Goal: Task Accomplishment & Management: Manage account settings

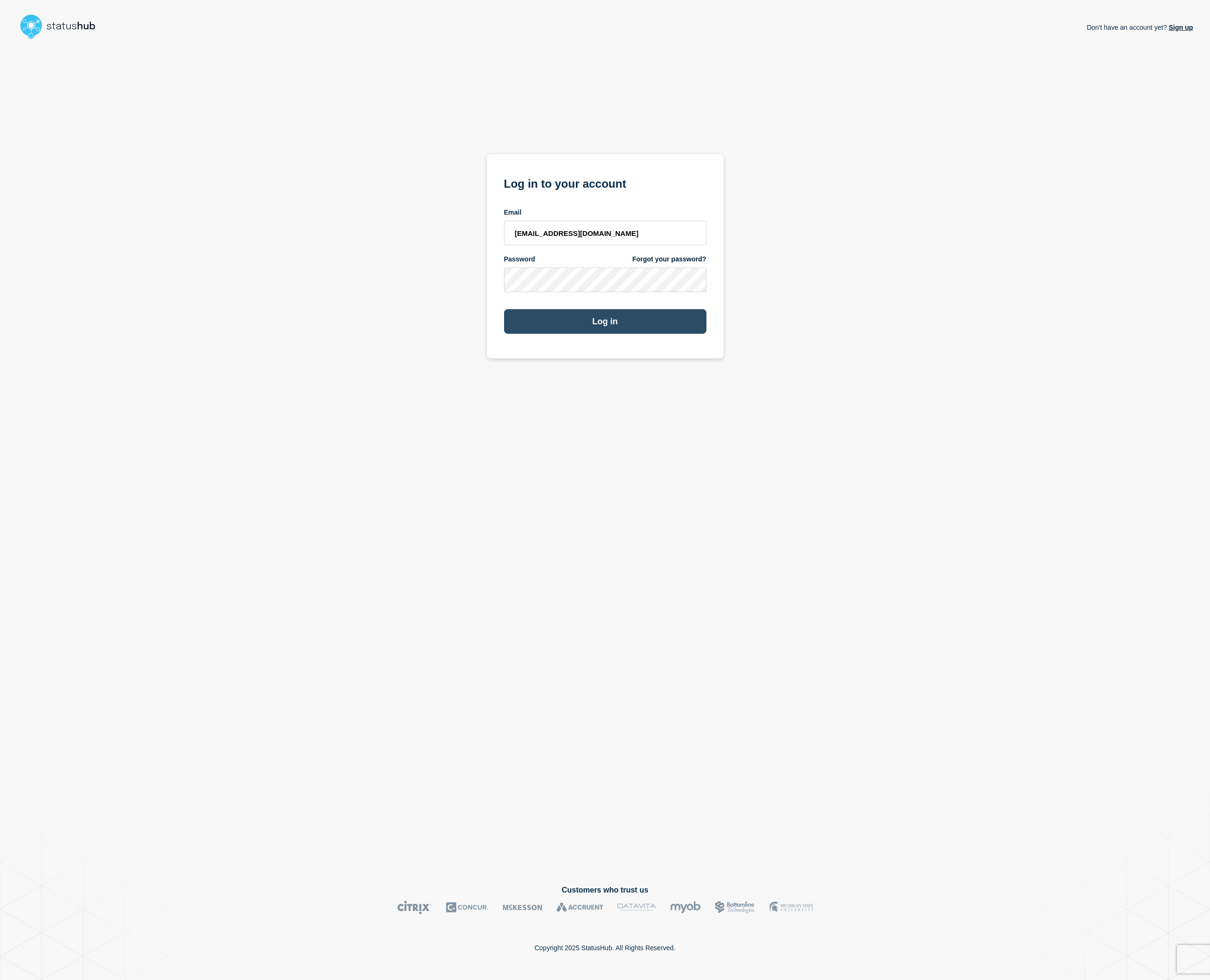
click at [630, 331] on button "Log in" at bounding box center [605, 321] width 202 height 24
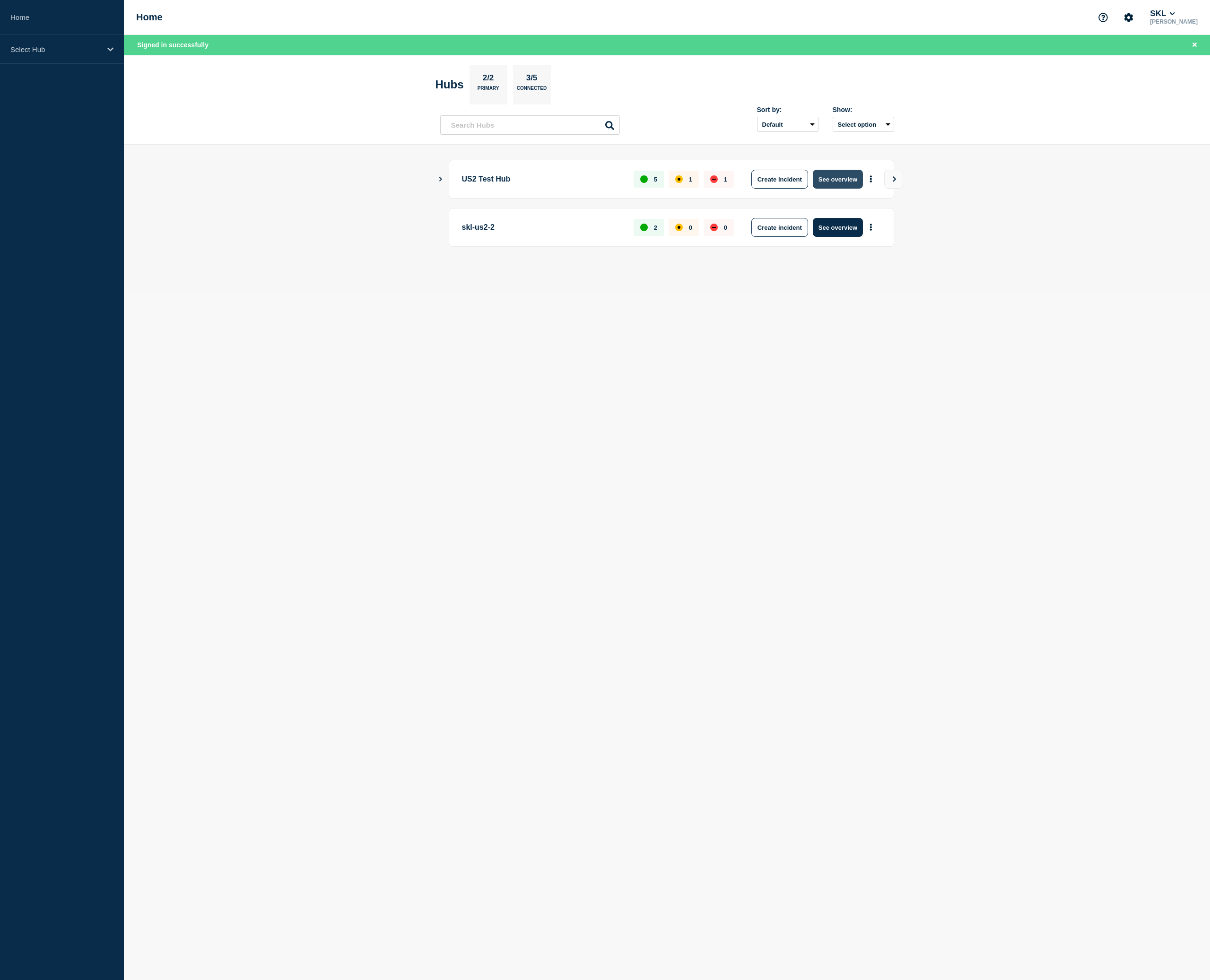
click at [835, 178] on button "See overview" at bounding box center [838, 179] width 50 height 19
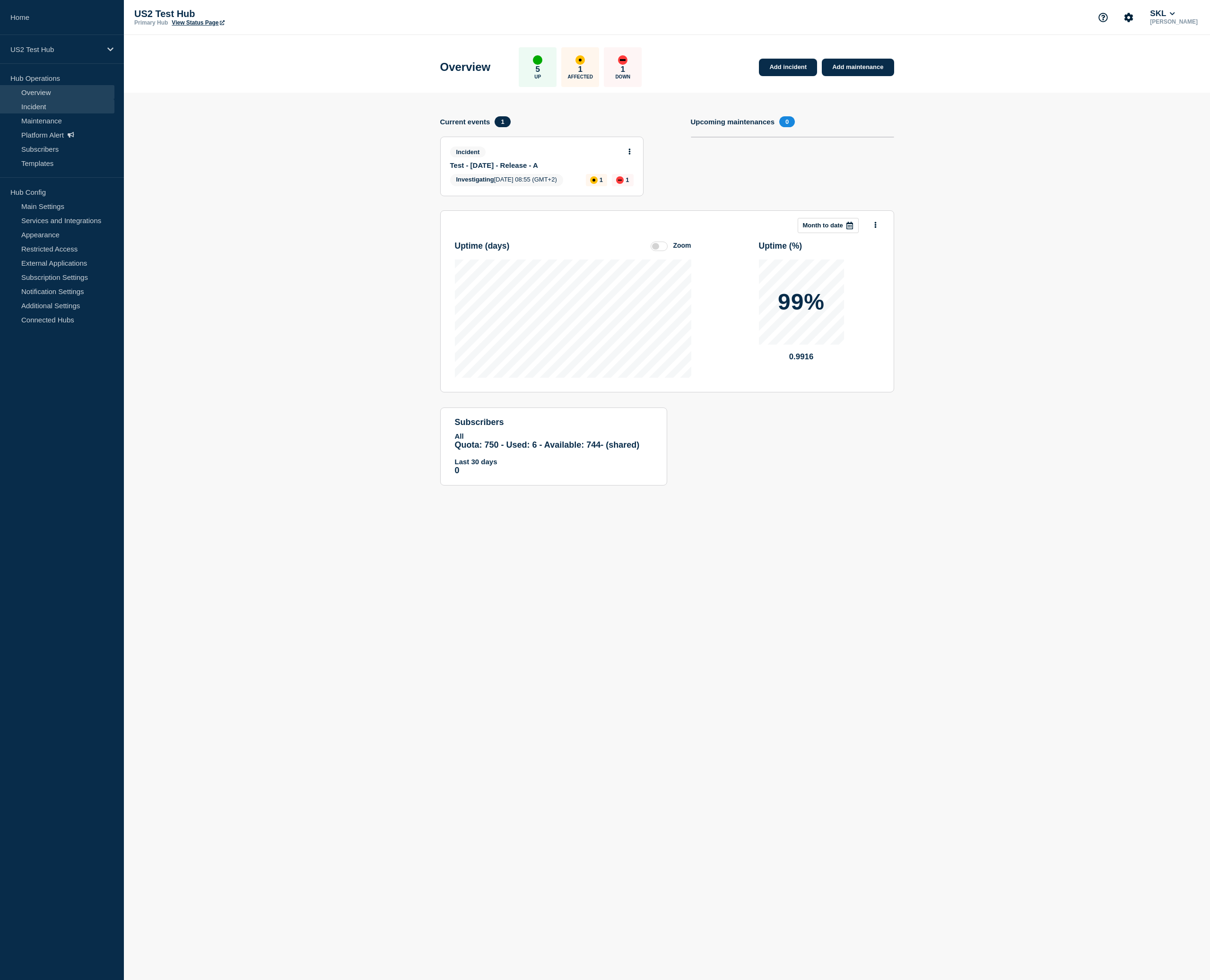
click at [42, 104] on link "Incident" at bounding box center [57, 106] width 115 height 14
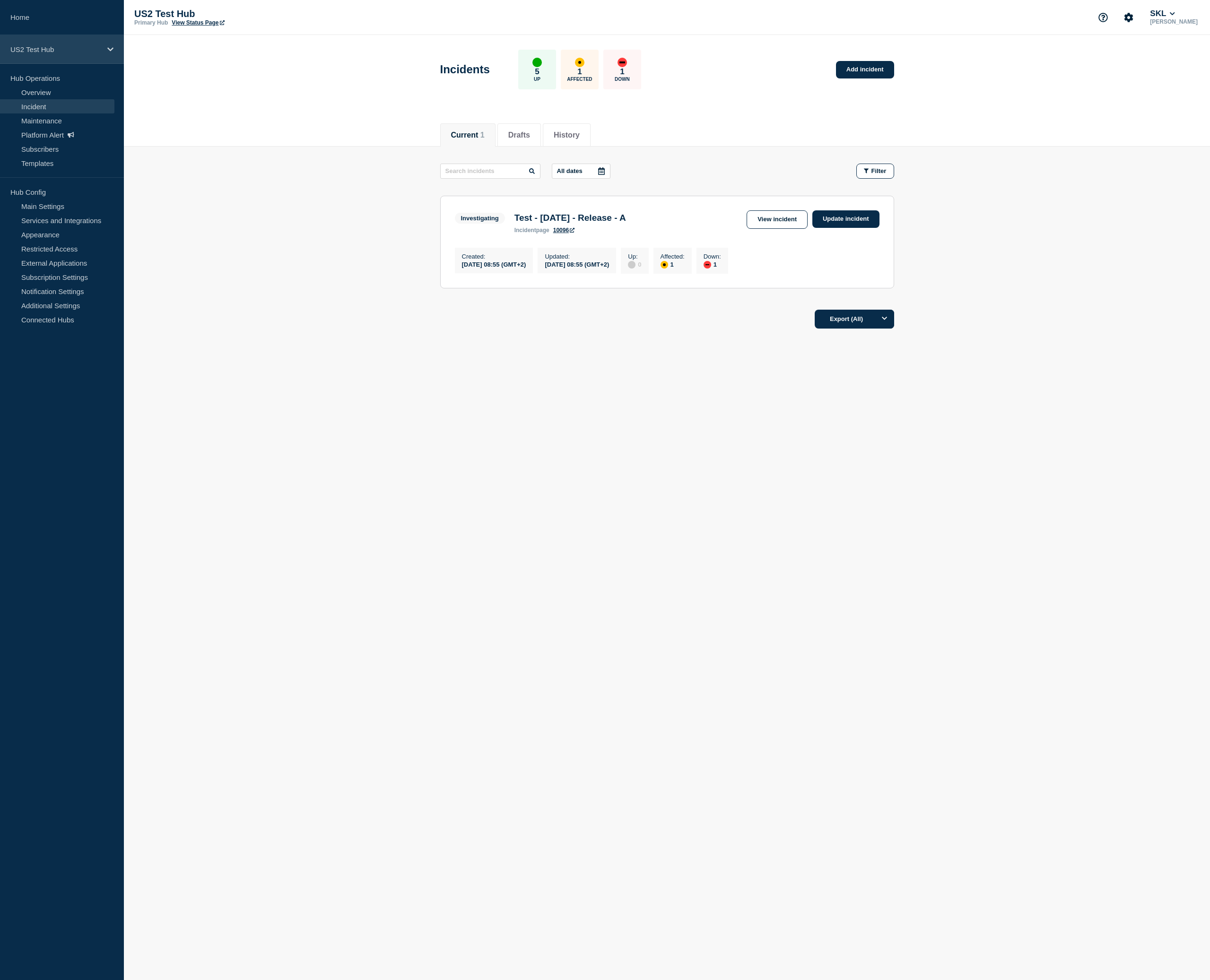
click at [78, 48] on p "US2 Test Hub" at bounding box center [56, 49] width 91 height 8
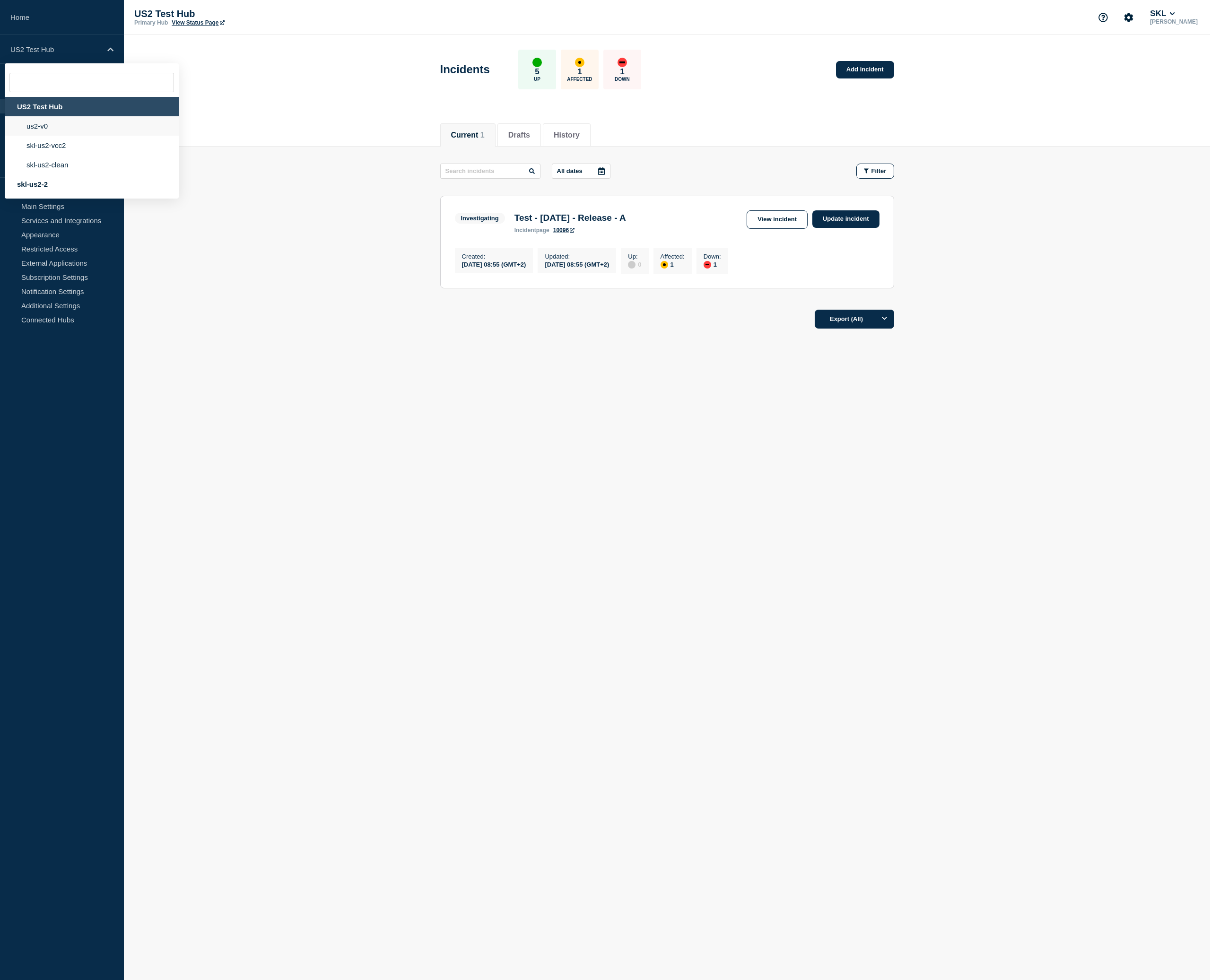
click at [78, 133] on li "us2-v0" at bounding box center [92, 126] width 174 height 19
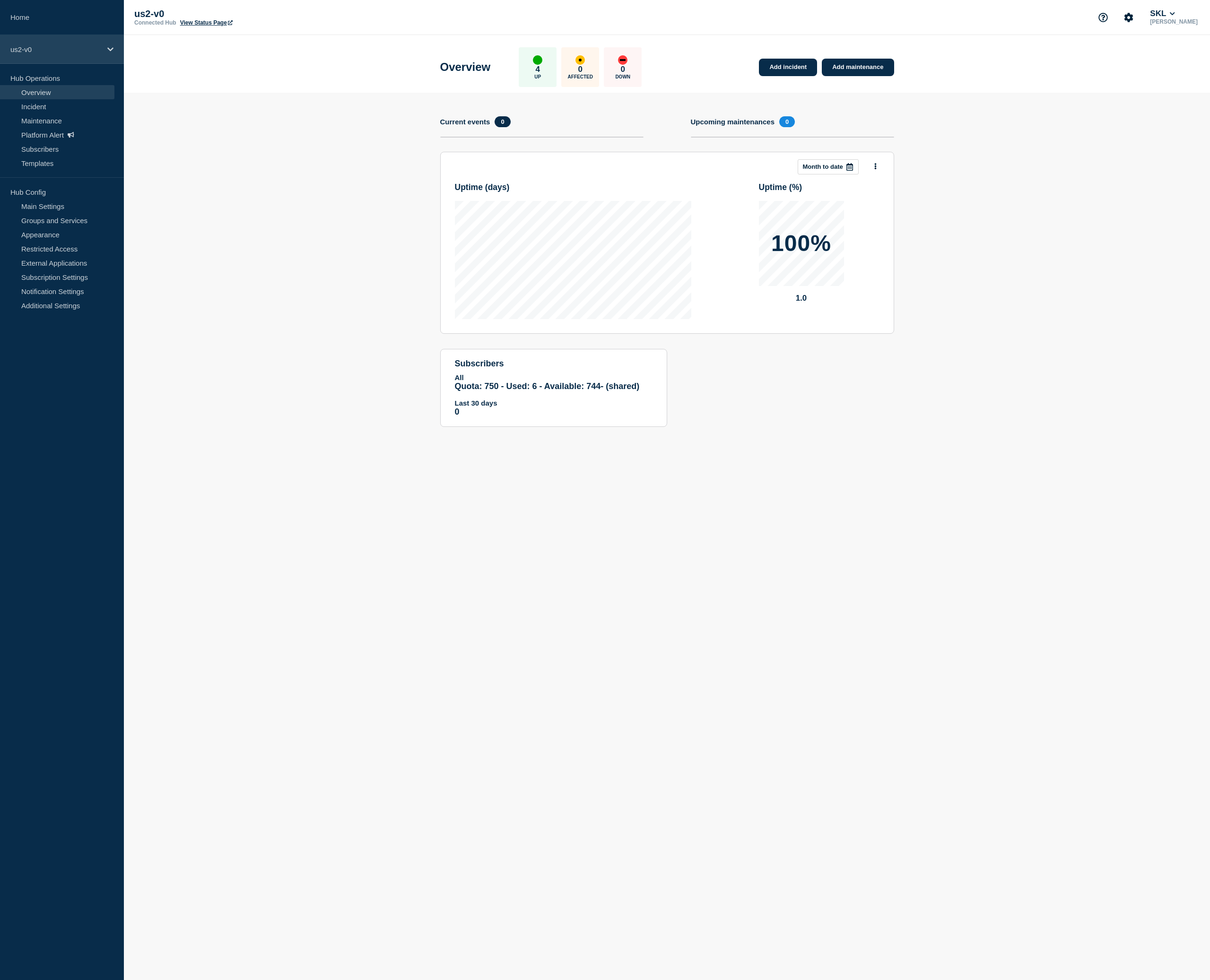
click at [31, 48] on p "us2-v0" at bounding box center [56, 49] width 91 height 8
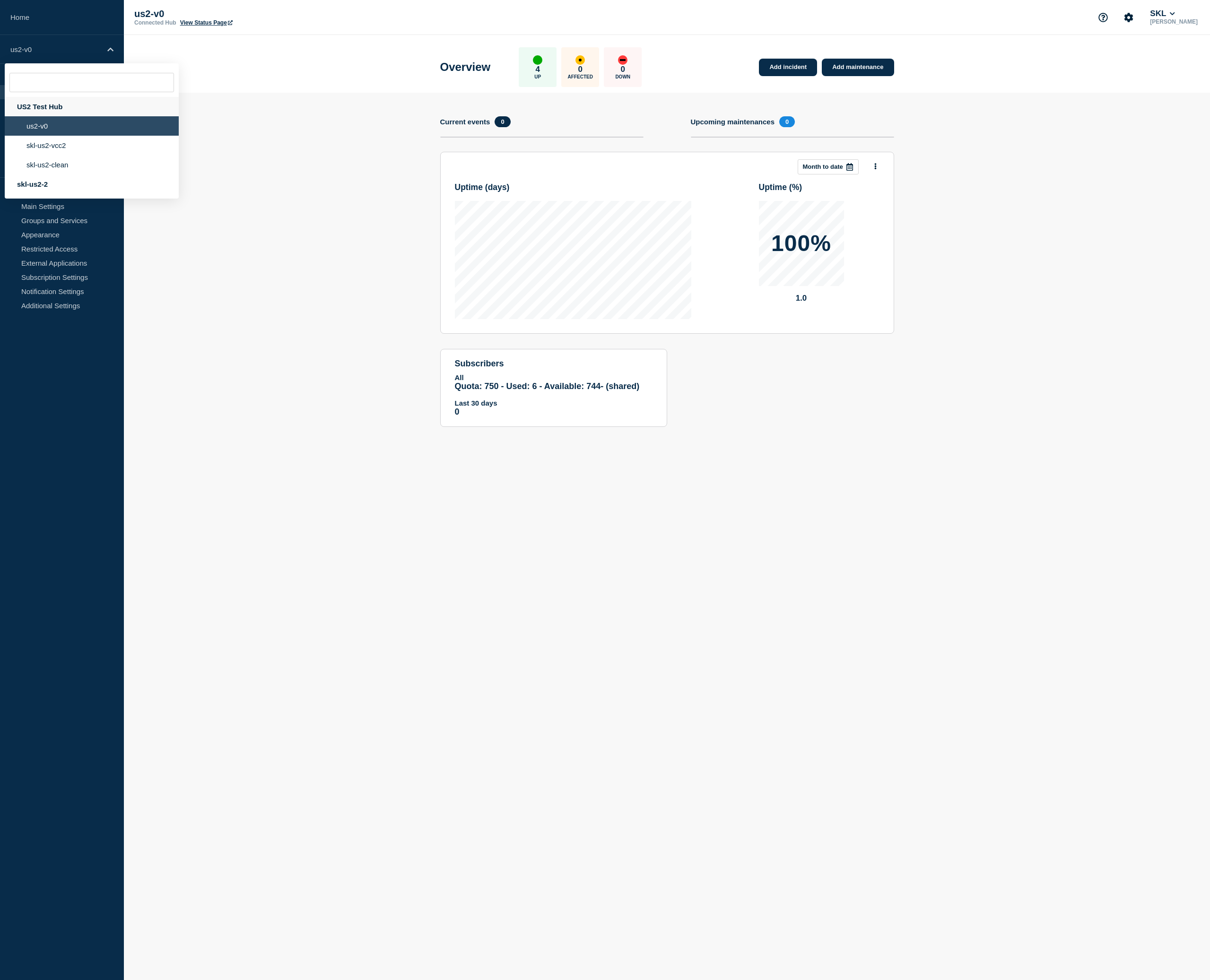
click at [37, 113] on div "US2 Test Hub" at bounding box center [92, 107] width 174 height 19
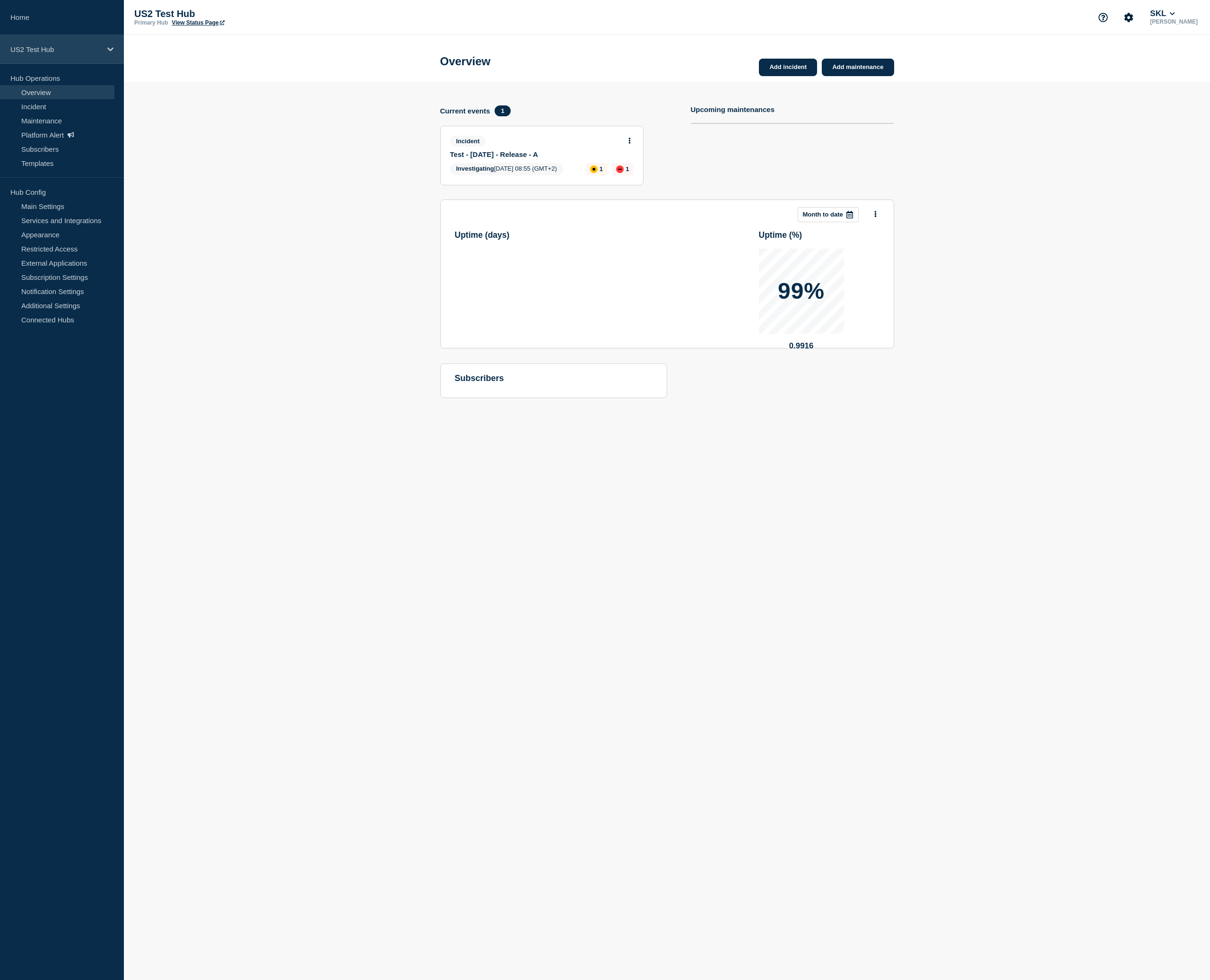
click at [52, 51] on p "US2 Test Hub" at bounding box center [56, 49] width 91 height 8
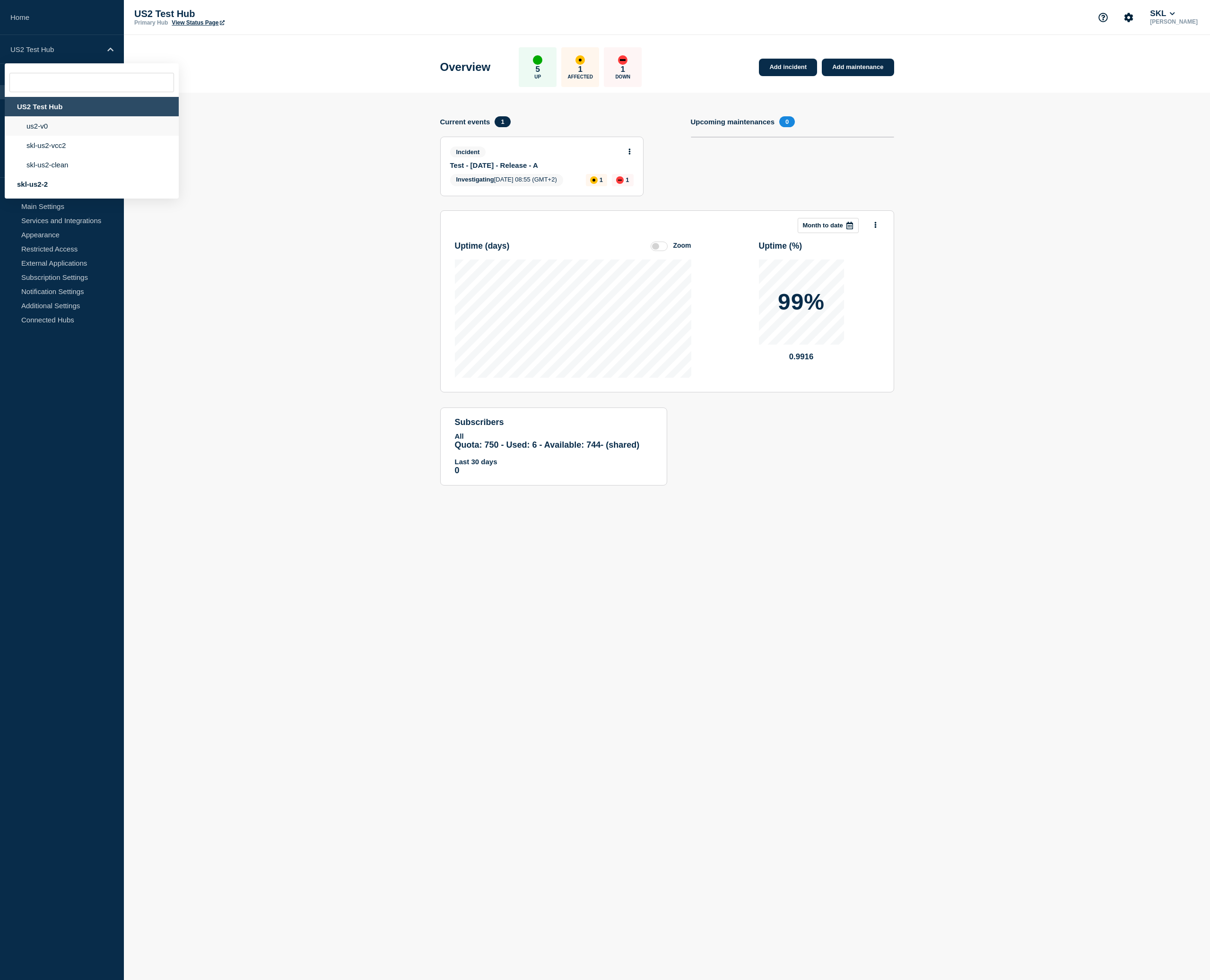
click at [59, 131] on li "us2-v0" at bounding box center [92, 126] width 174 height 19
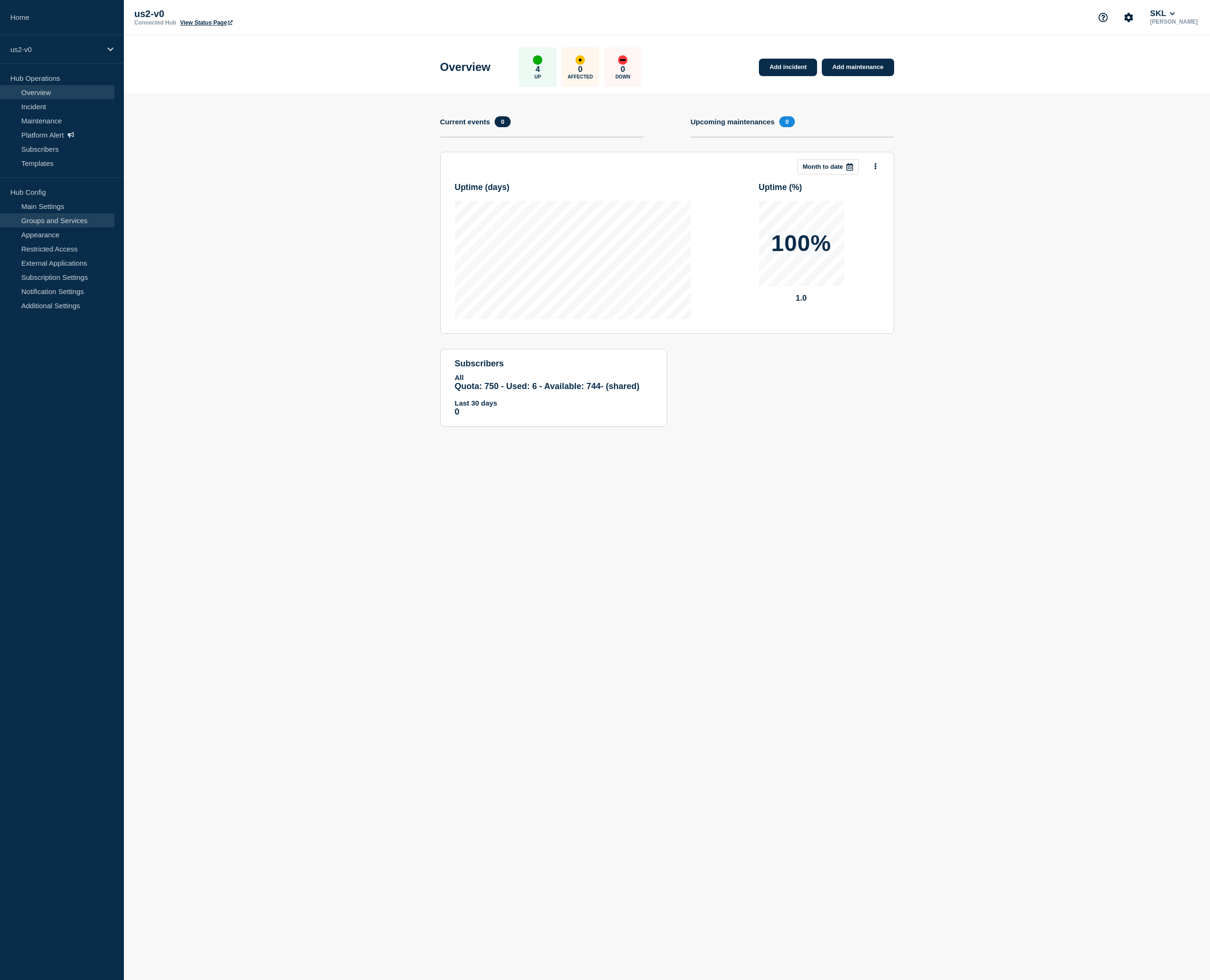
click at [45, 218] on link "Groups and Services" at bounding box center [57, 220] width 115 height 14
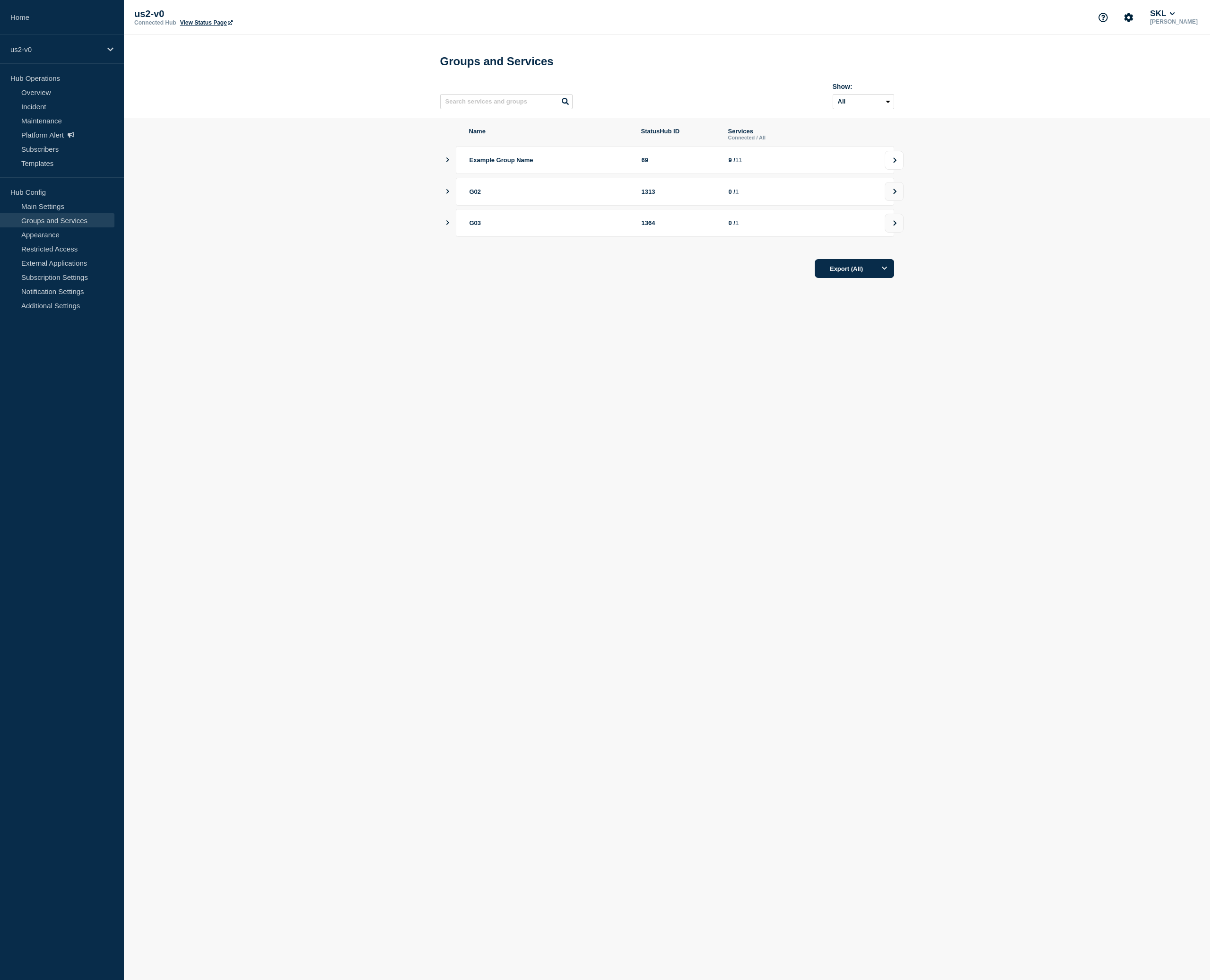
click at [896, 170] on button at bounding box center [893, 160] width 19 height 19
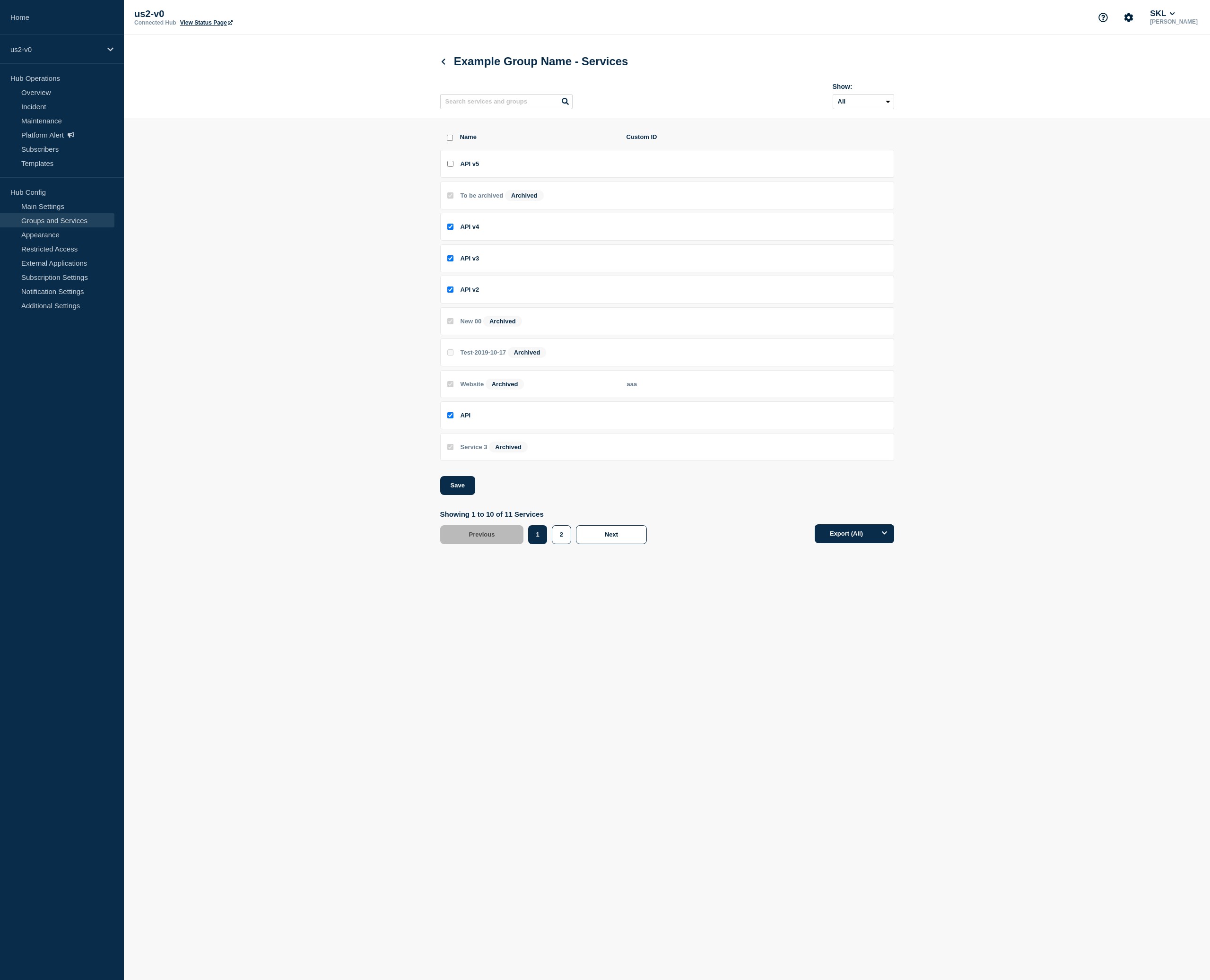
click at [448, 167] on input "API v5 checkbox" at bounding box center [450, 164] width 6 height 6
checkbox input "true"
click at [560, 544] on button "2" at bounding box center [562, 534] width 19 height 19
checkbox input "true"
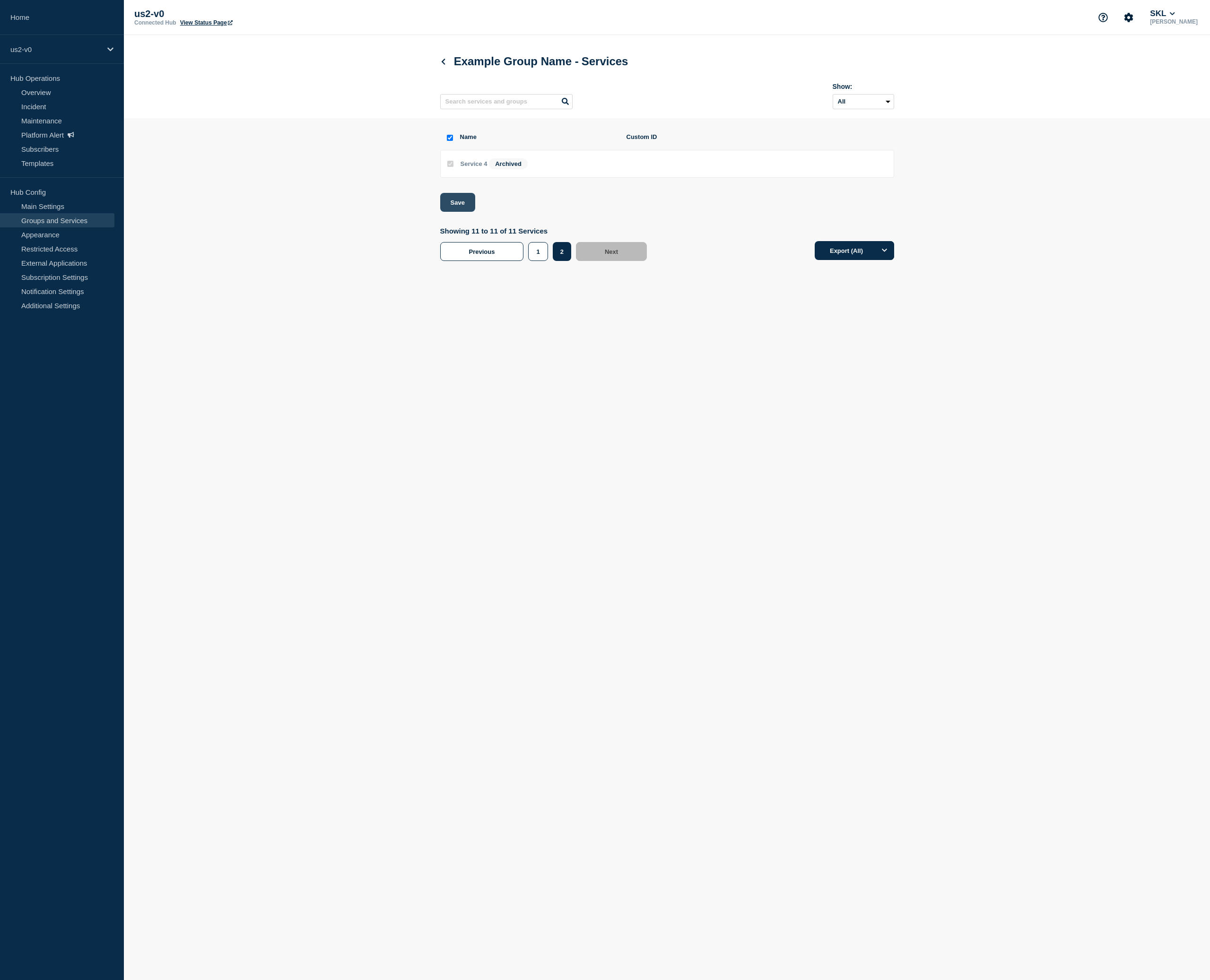
click at [449, 207] on button "Save" at bounding box center [457, 202] width 35 height 19
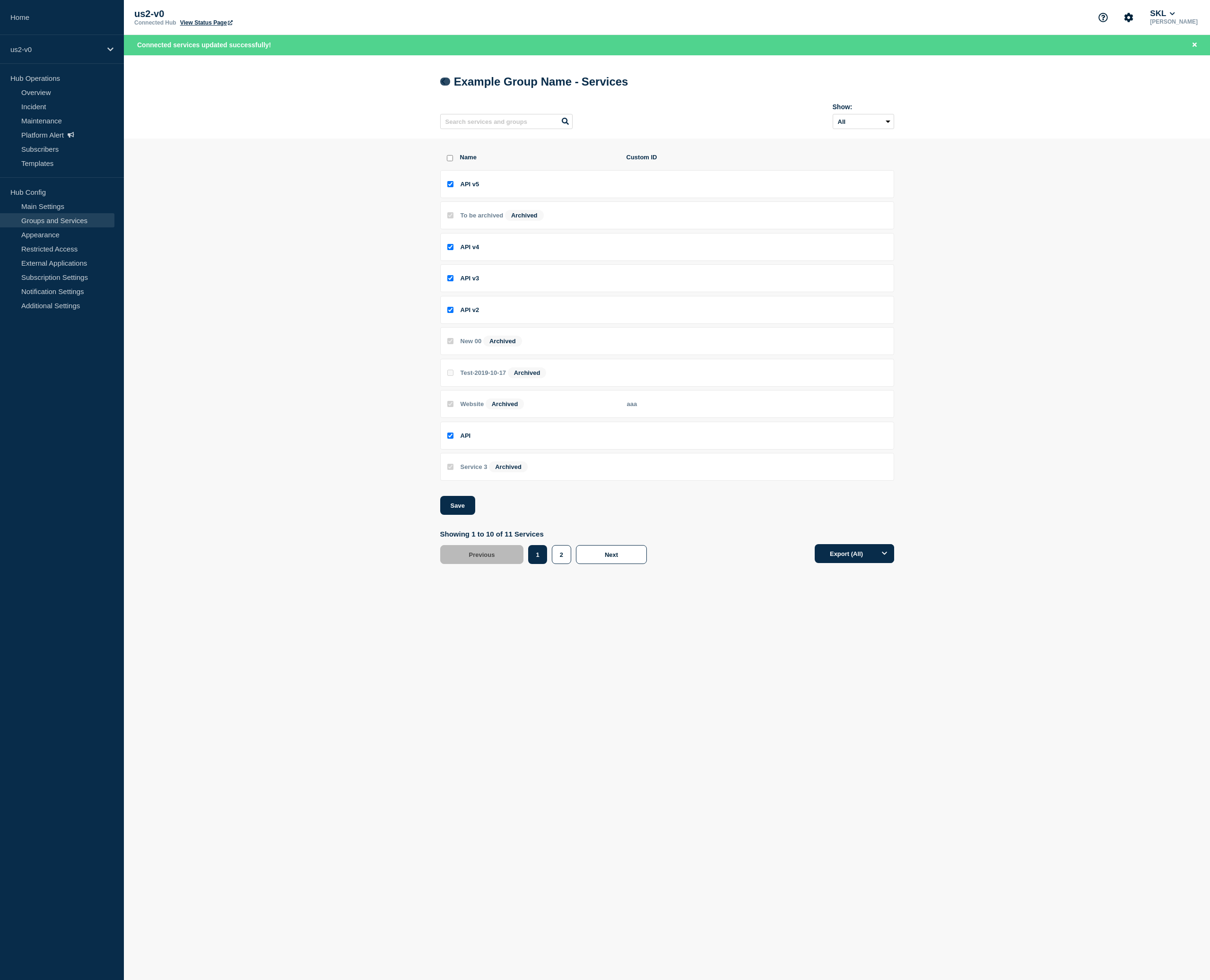
click at [448, 84] on link at bounding box center [445, 82] width 10 height 8
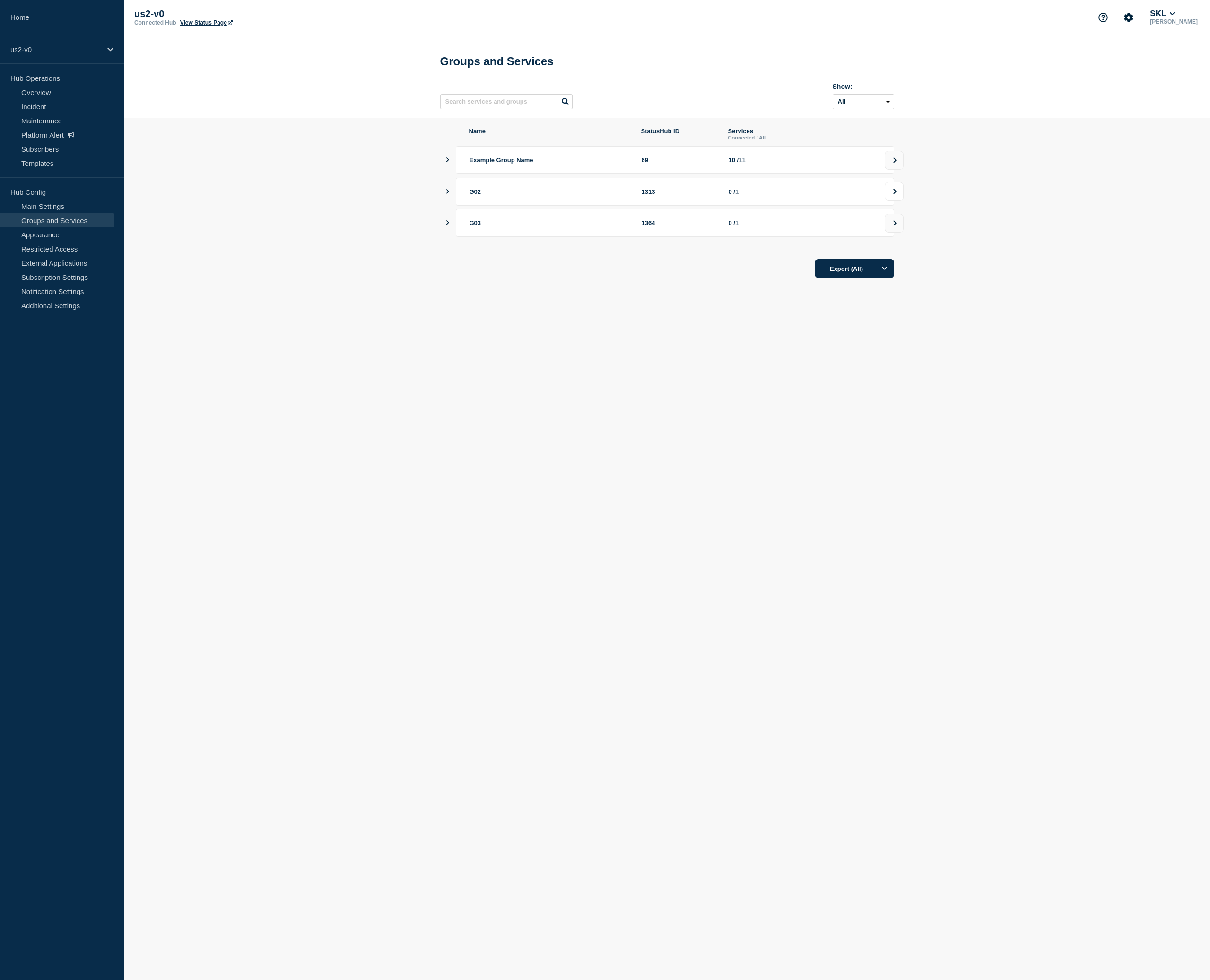
click at [894, 201] on button at bounding box center [893, 191] width 19 height 19
click at [451, 167] on input "G02 S02 checkbox" at bounding box center [450, 164] width 6 height 6
checkbox input "true"
click at [453, 201] on button "Save" at bounding box center [457, 202] width 35 height 19
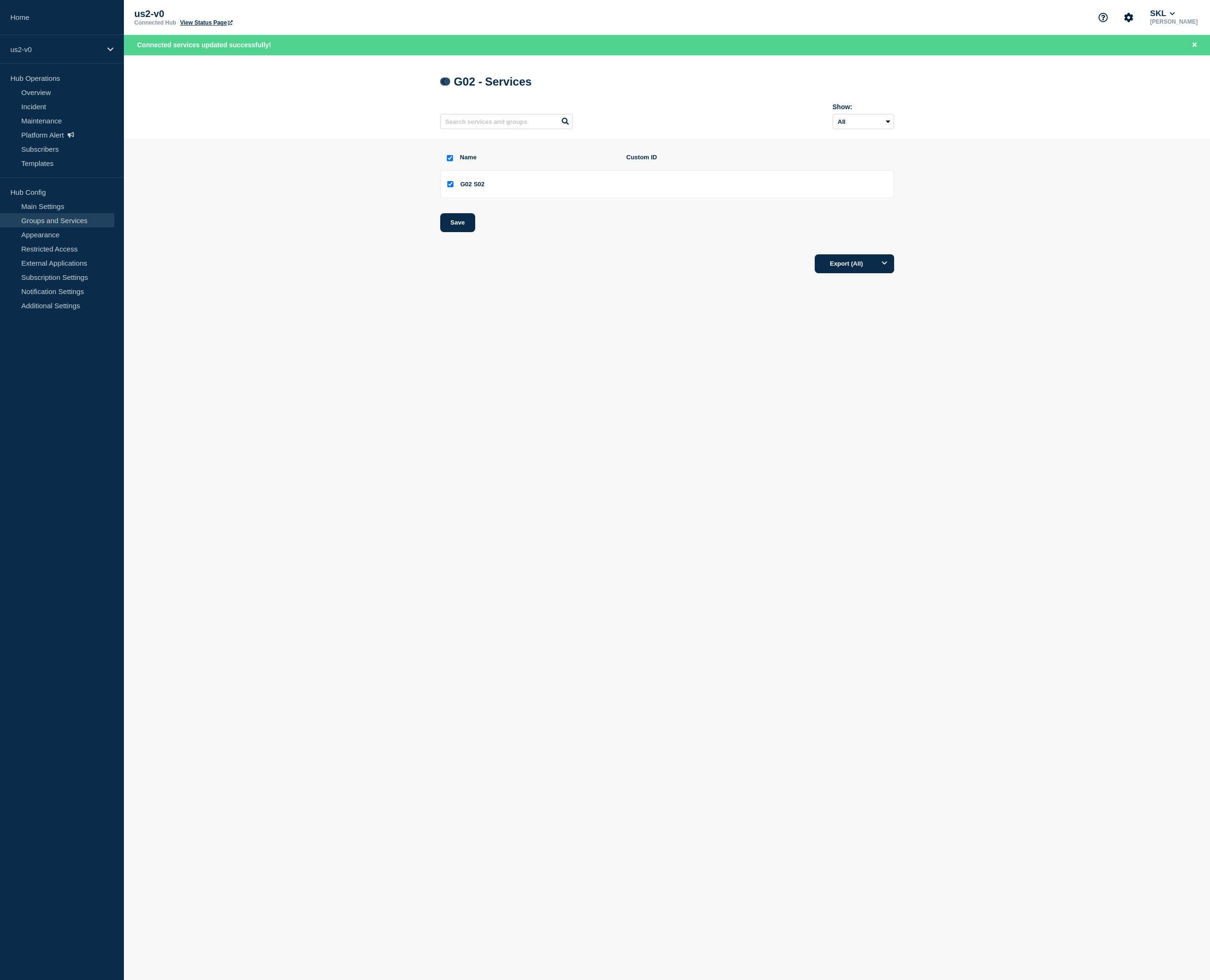
click at [445, 83] on icon at bounding box center [443, 81] width 7 height 6
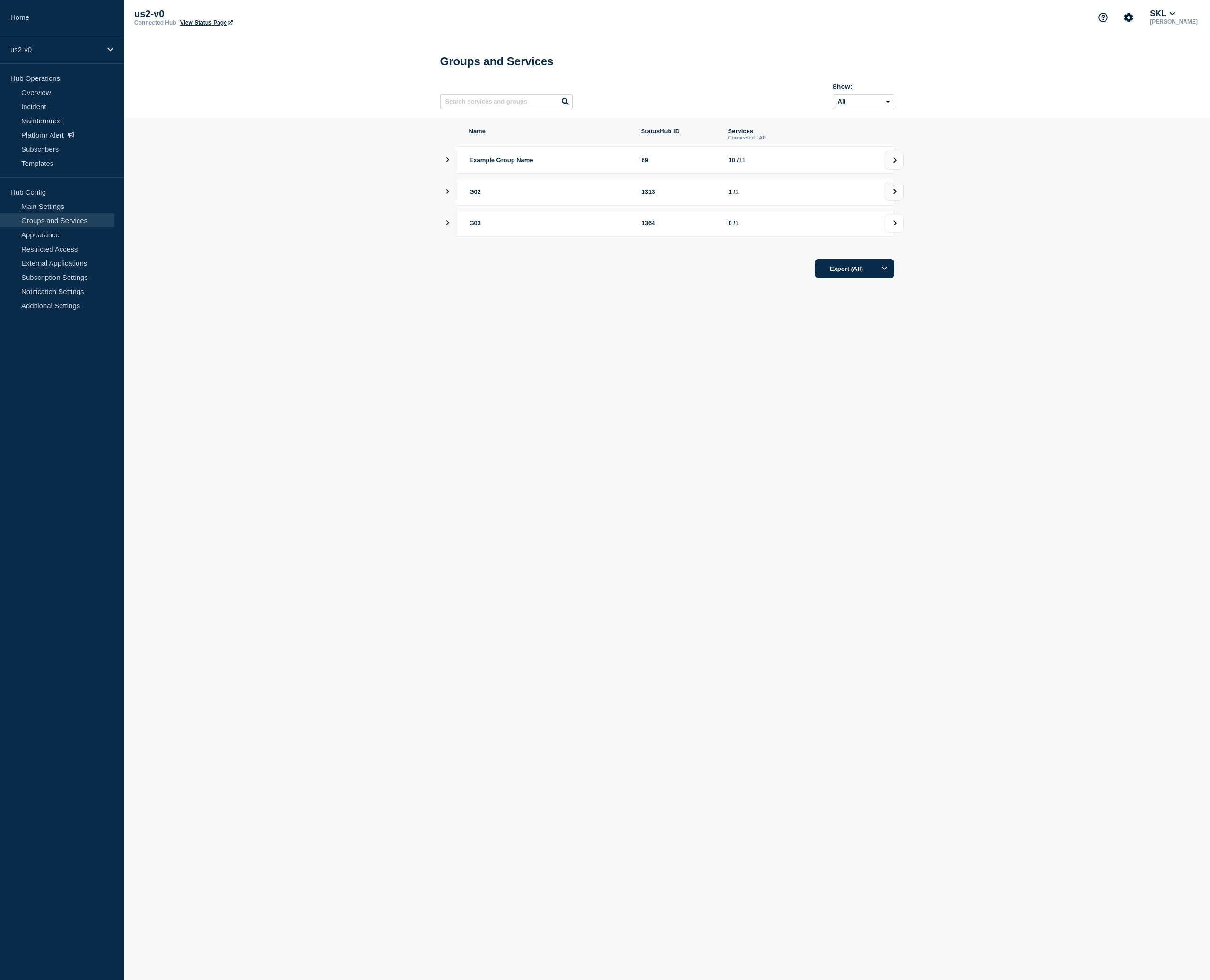
click at [900, 233] on button at bounding box center [893, 223] width 19 height 19
click at [450, 165] on li "S-G03-S01" at bounding box center [667, 164] width 454 height 28
click at [450, 167] on input "S-G03-S01 checkbox" at bounding box center [450, 164] width 6 height 6
checkbox input "true"
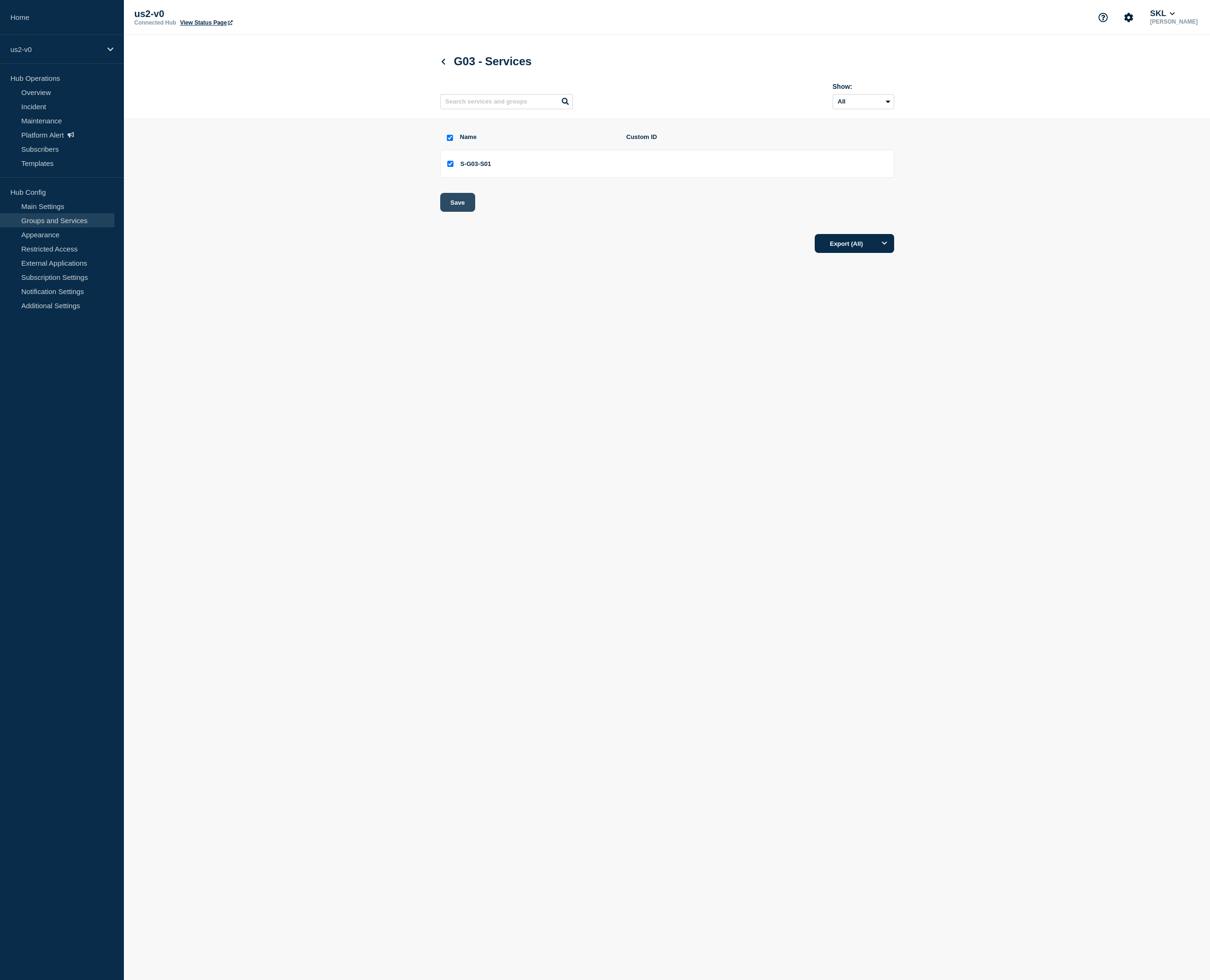
click at [453, 204] on button "Save" at bounding box center [457, 202] width 35 height 19
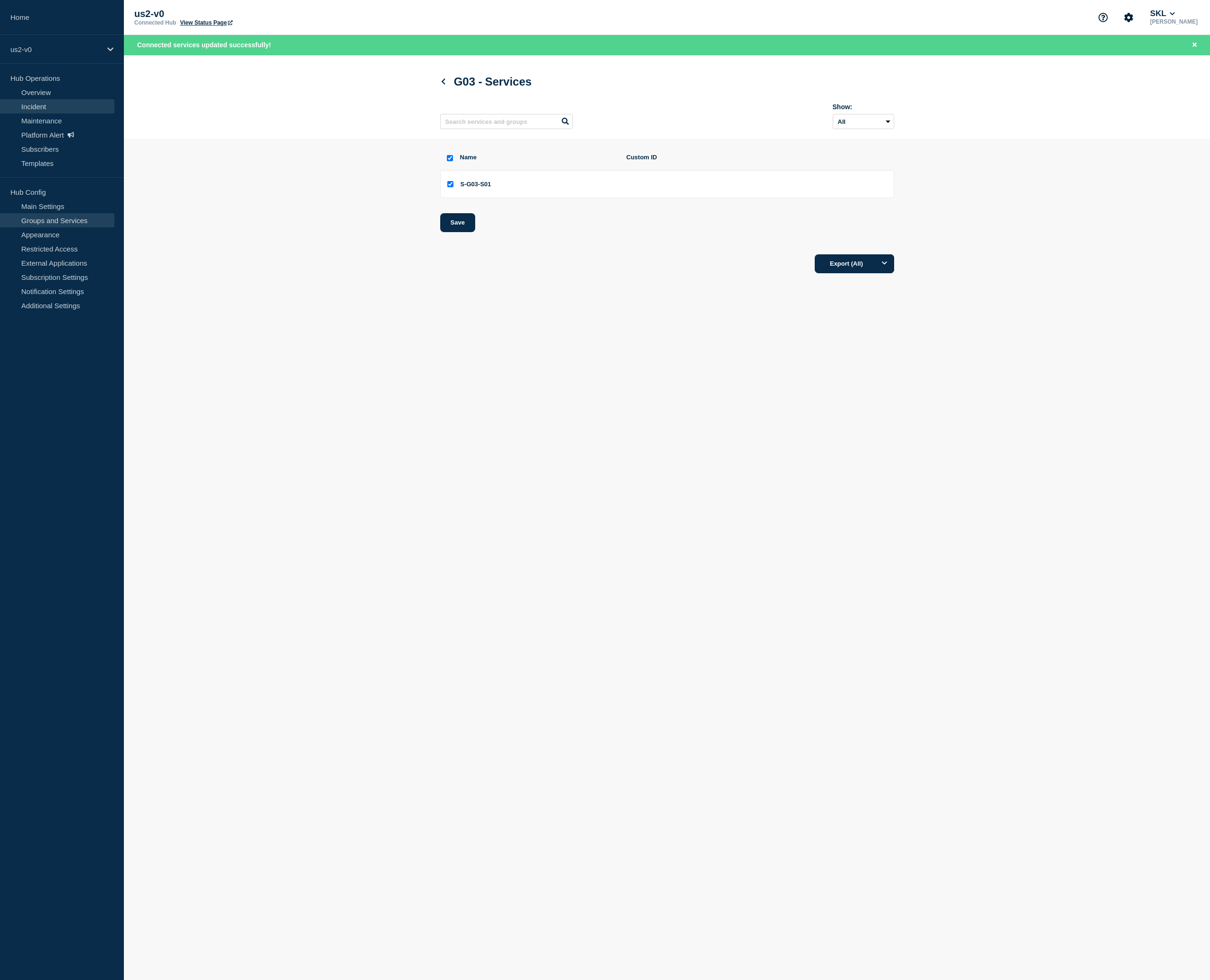
click at [24, 104] on link "Incident" at bounding box center [57, 106] width 115 height 14
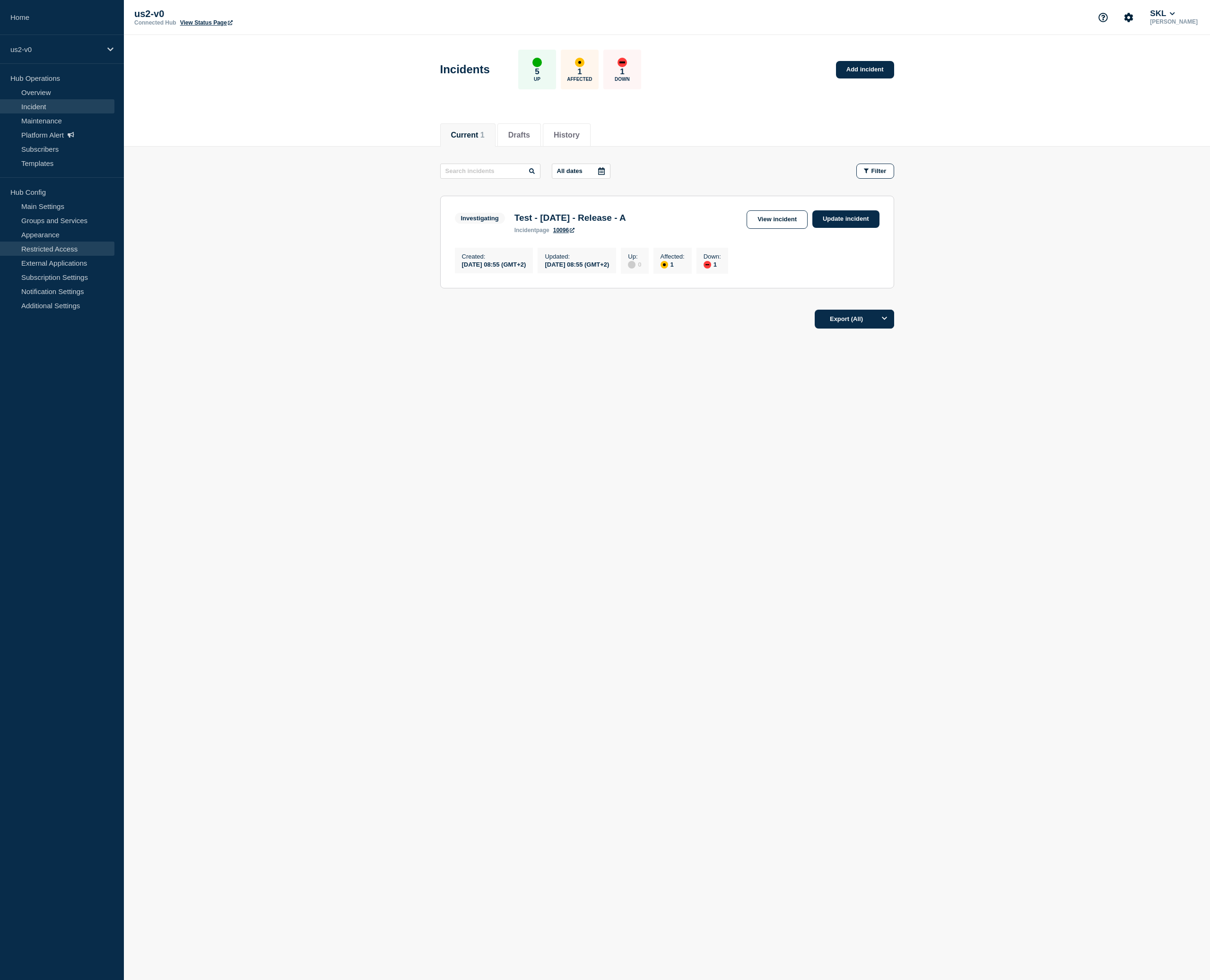
click at [76, 247] on link "Restricted Access" at bounding box center [57, 248] width 115 height 14
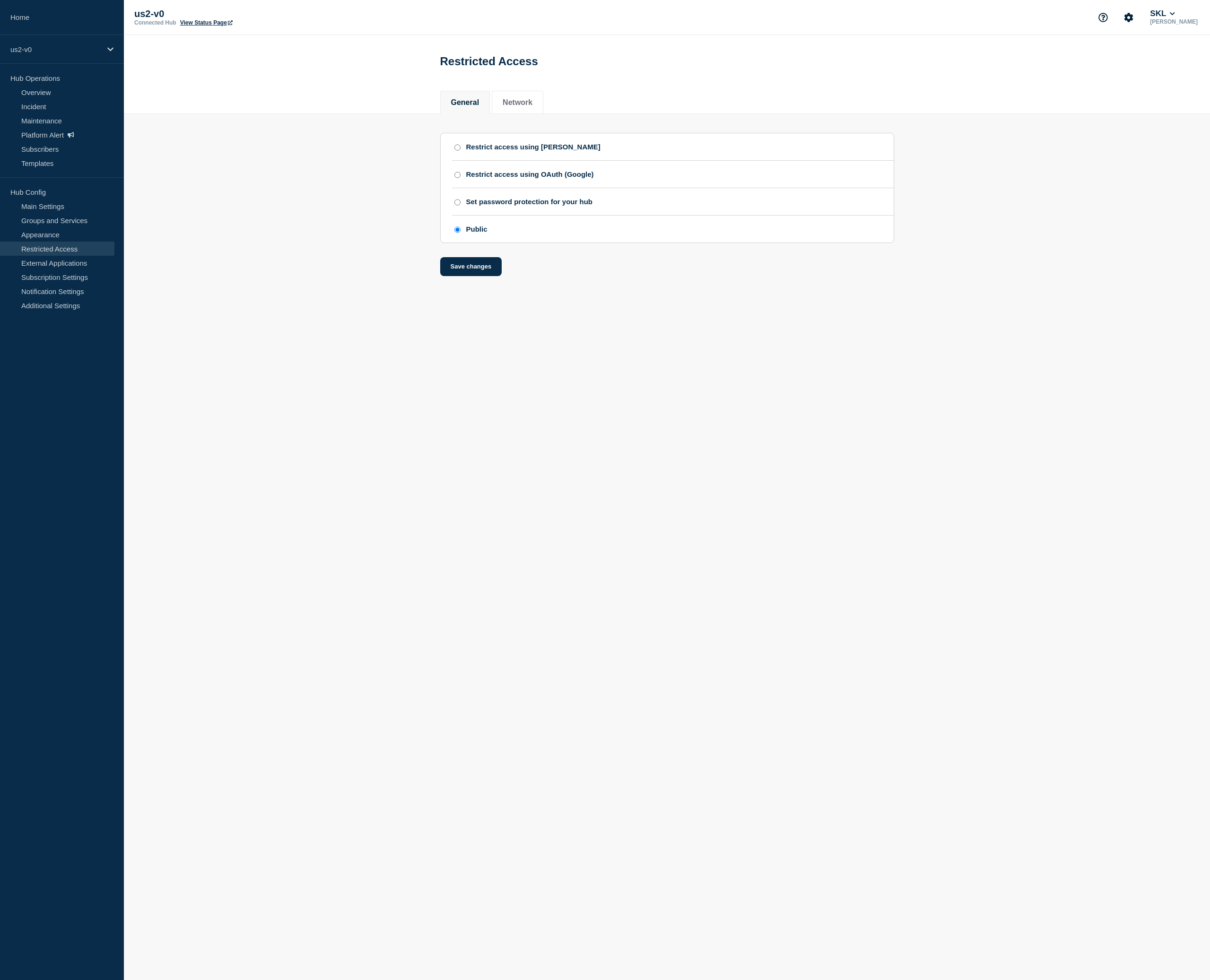
click at [460, 205] on input "Set password protection for your hub" at bounding box center [457, 203] width 6 height 7
radio input "true"
radio input "false"
click at [481, 318] on button "Save changes" at bounding box center [471, 307] width 62 height 19
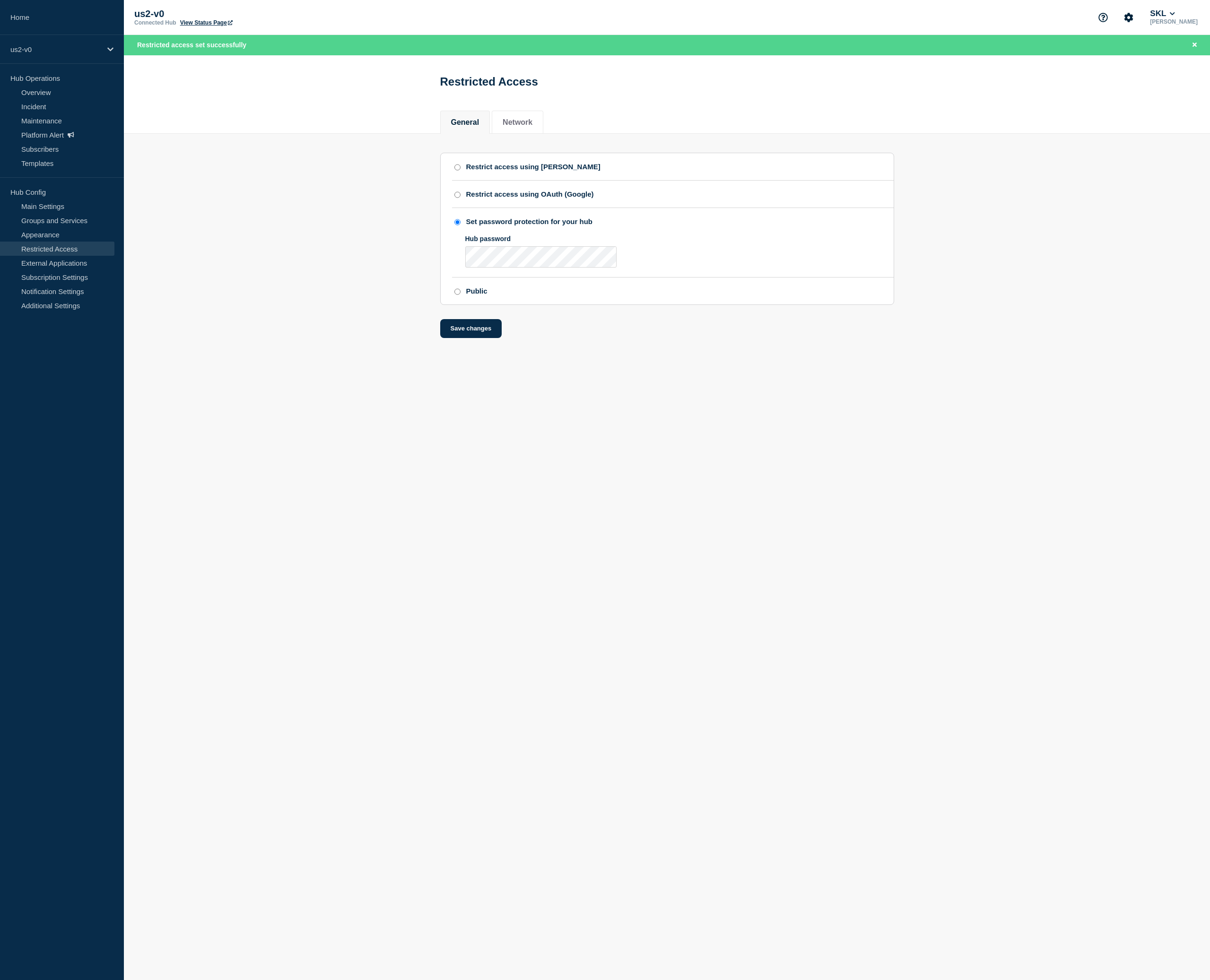
click at [190, 24] on link "View Status Page" at bounding box center [206, 23] width 53 height 7
click at [53, 91] on link "Overview" at bounding box center [57, 92] width 115 height 14
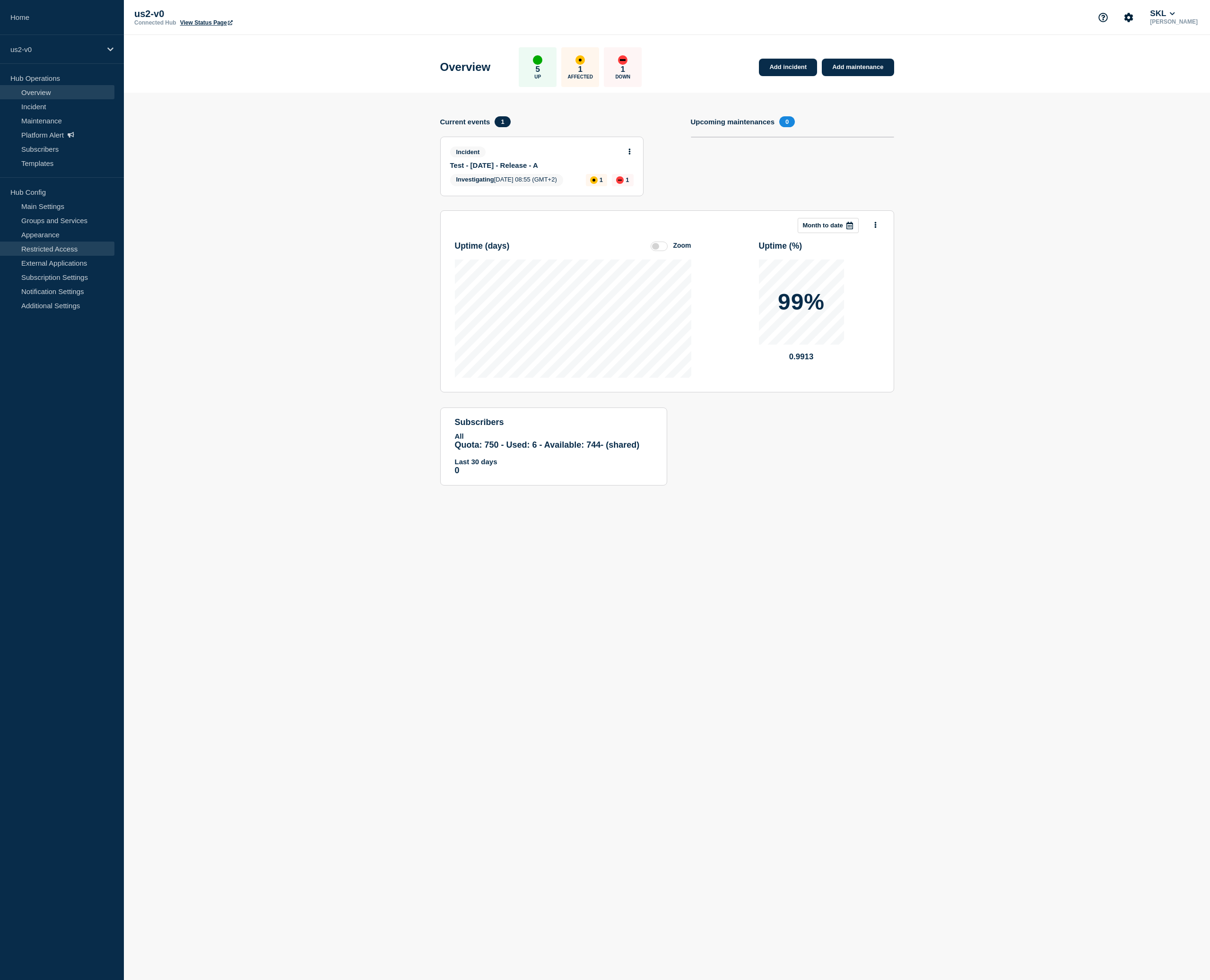
click at [59, 244] on link "Restricted Access" at bounding box center [57, 248] width 115 height 14
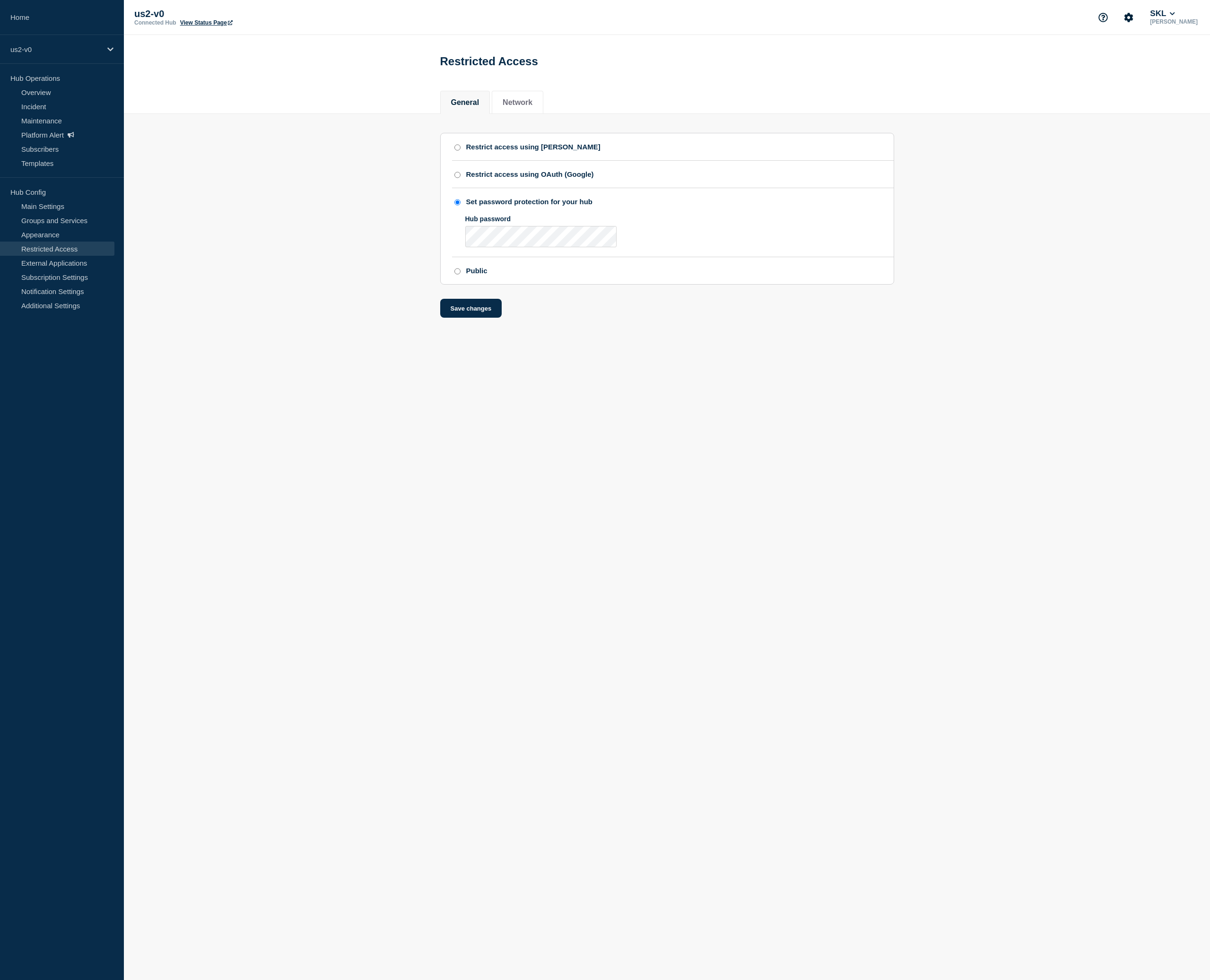
click at [457, 275] on input "Public" at bounding box center [457, 271] width 6 height 7
radio input "true"
radio input "false"
click at [473, 276] on button "Save changes" at bounding box center [471, 267] width 62 height 19
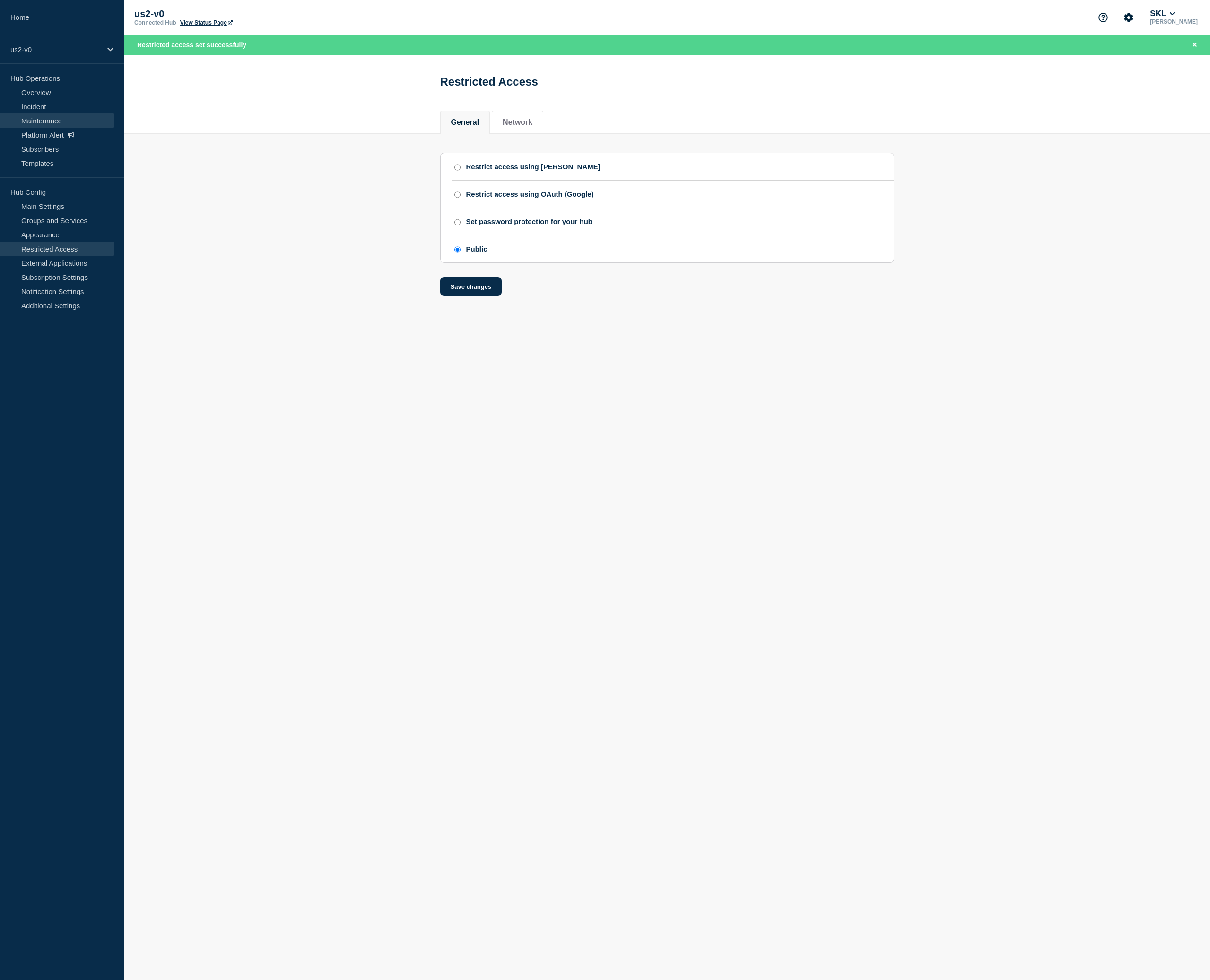
click at [40, 119] on link "Maintenance" at bounding box center [57, 120] width 115 height 14
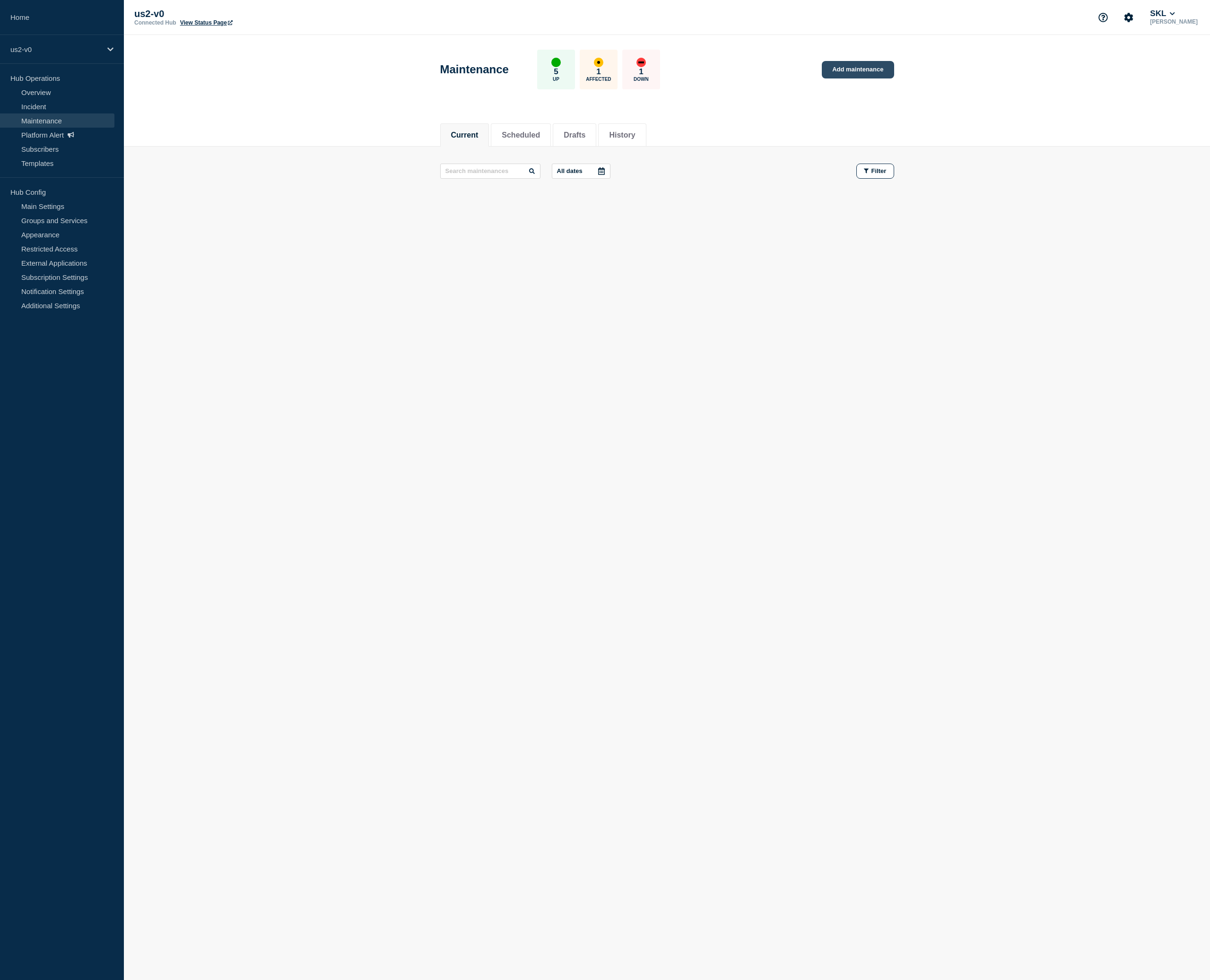
click at [873, 74] on link "Add maintenance" at bounding box center [858, 69] width 72 height 17
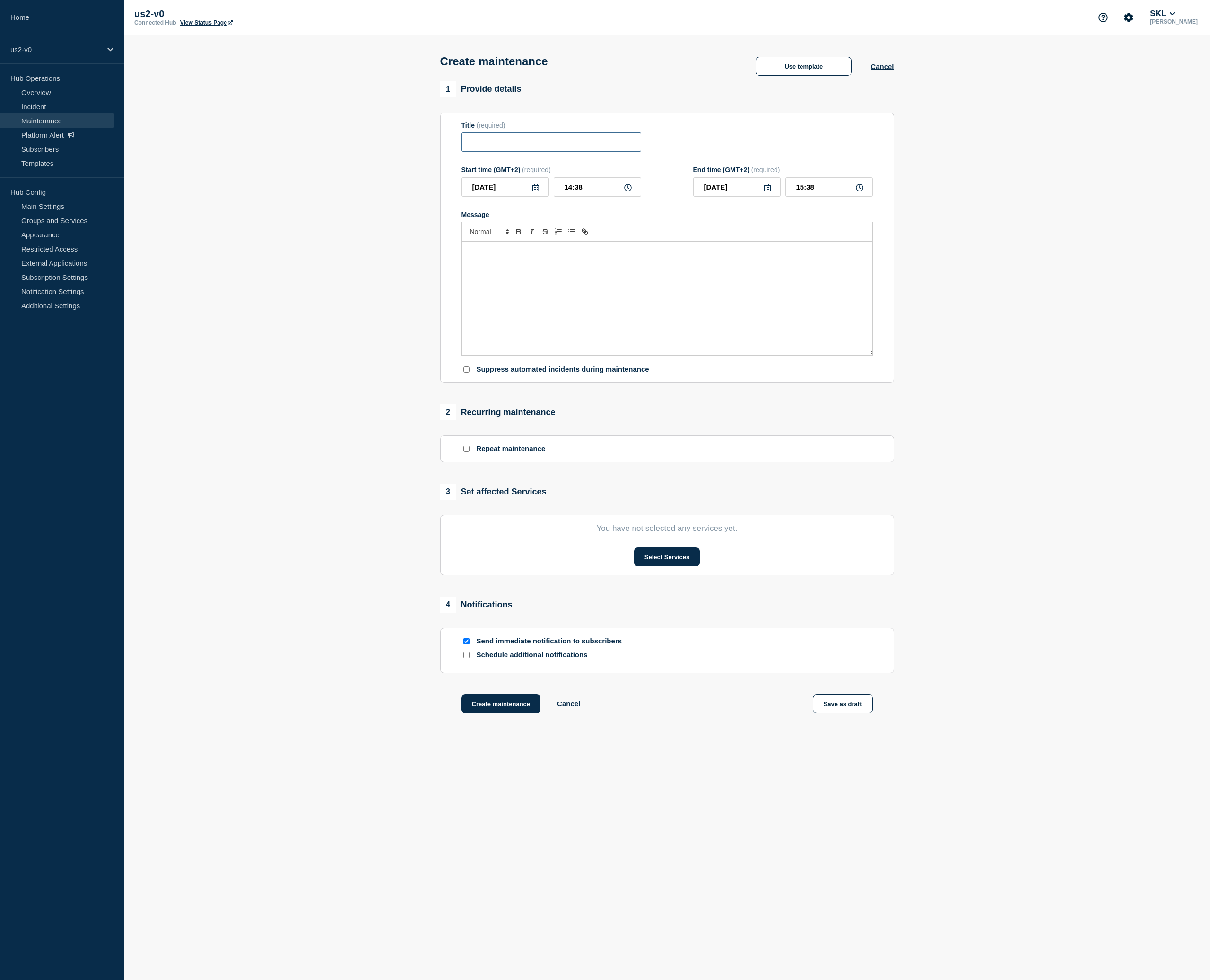
click at [510, 152] on input "Title" at bounding box center [551, 142] width 180 height 19
type input "Test - [DATE] - Status API - A"
drag, startPoint x: 499, startPoint y: 301, endPoint x: 506, endPoint y: 296, distance: 8.6
click at [504, 297] on div "Message" at bounding box center [666, 298] width 410 height 113
click at [770, 192] on icon at bounding box center [768, 187] width 7 height 8
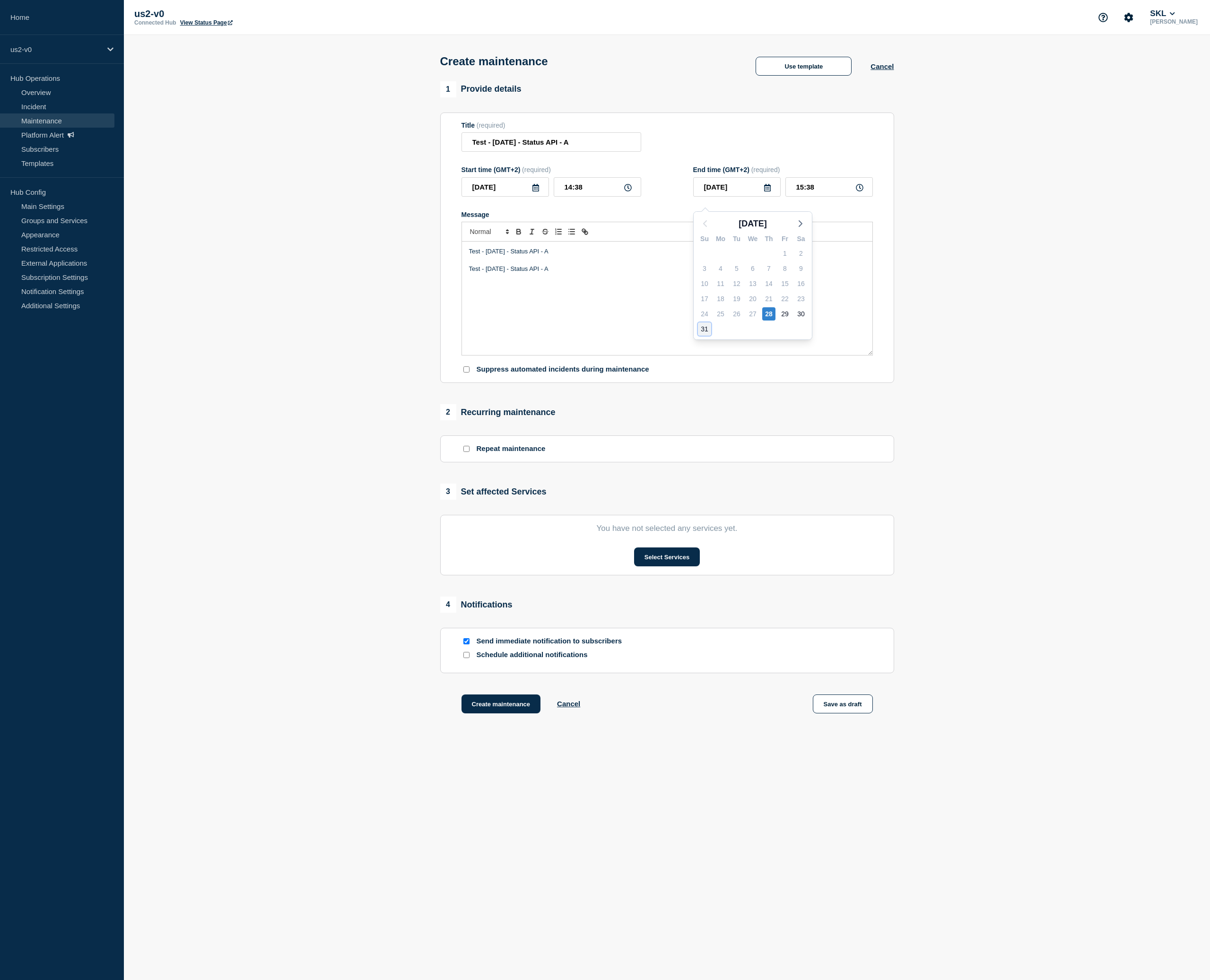
click at [708, 328] on div "31" at bounding box center [704, 328] width 13 height 13
type input "[DATE]"
click at [670, 566] on button "Select Services" at bounding box center [666, 557] width 66 height 19
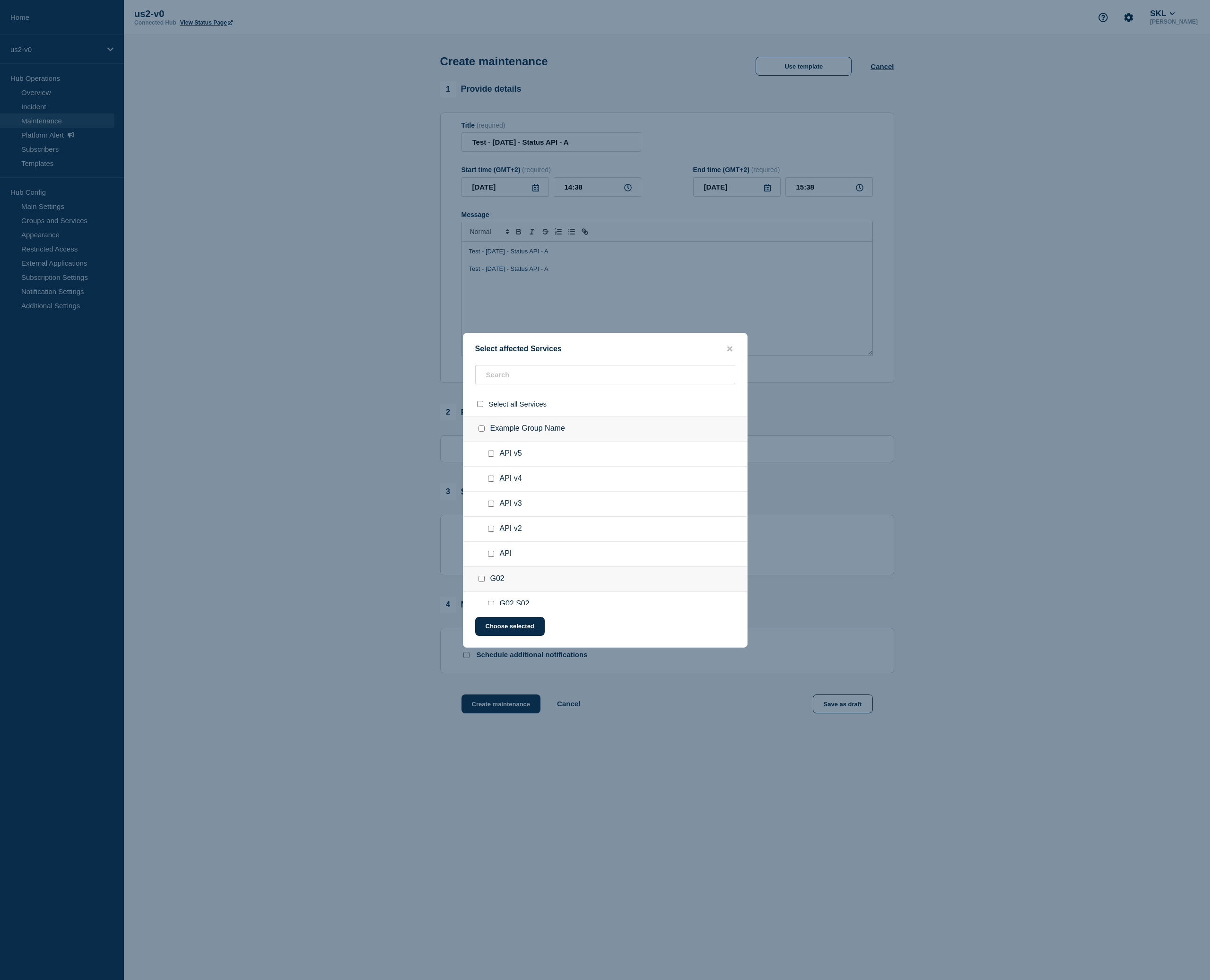
click at [491, 457] on input "API v5 checkbox" at bounding box center [491, 453] width 6 height 6
checkbox input "true"
click at [491, 532] on input "API v2 checkbox" at bounding box center [491, 528] width 6 height 6
checkbox input "true"
click at [505, 635] on button "Choose selected" at bounding box center [510, 626] width 69 height 19
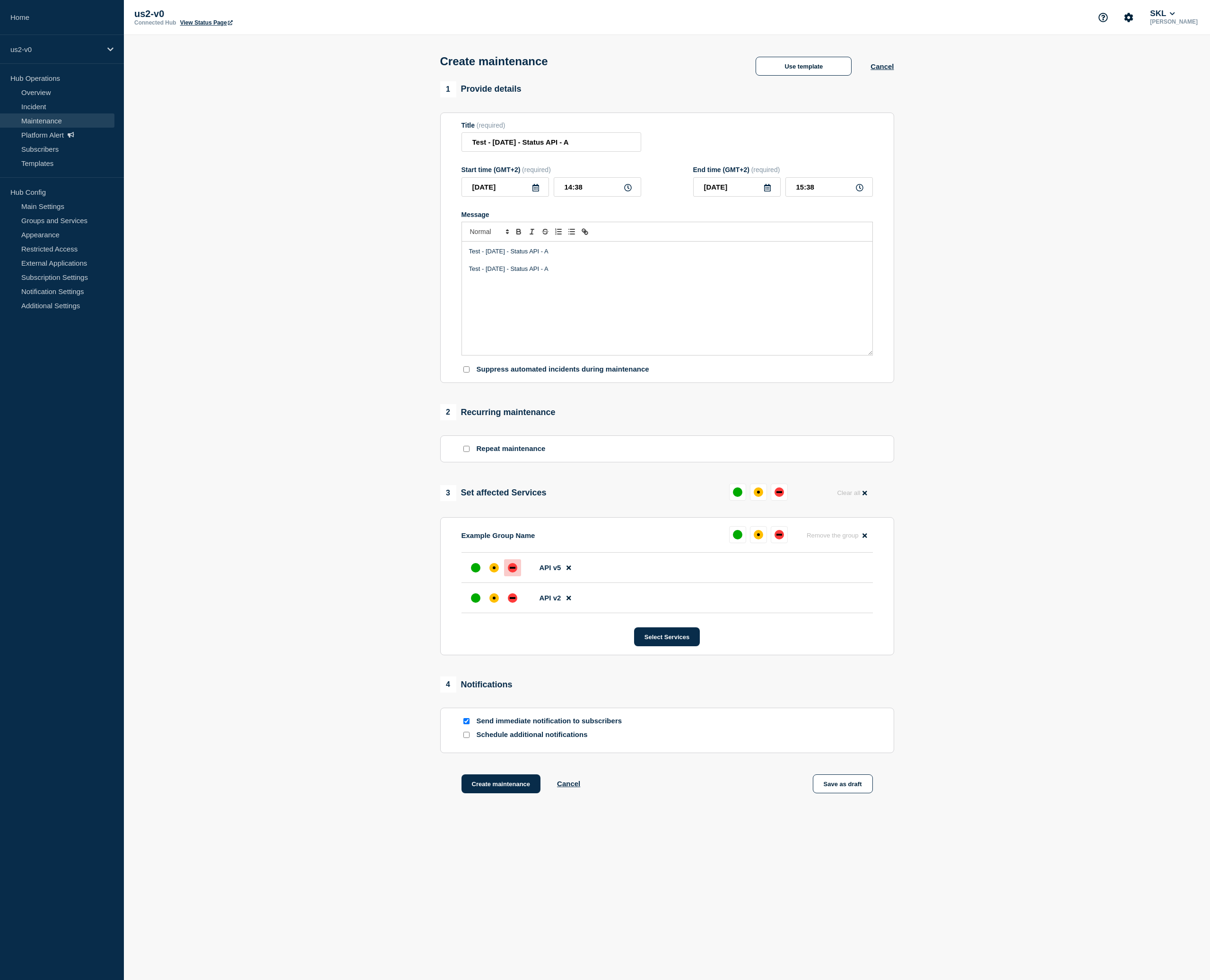
click at [508, 573] on div "down" at bounding box center [512, 568] width 10 height 10
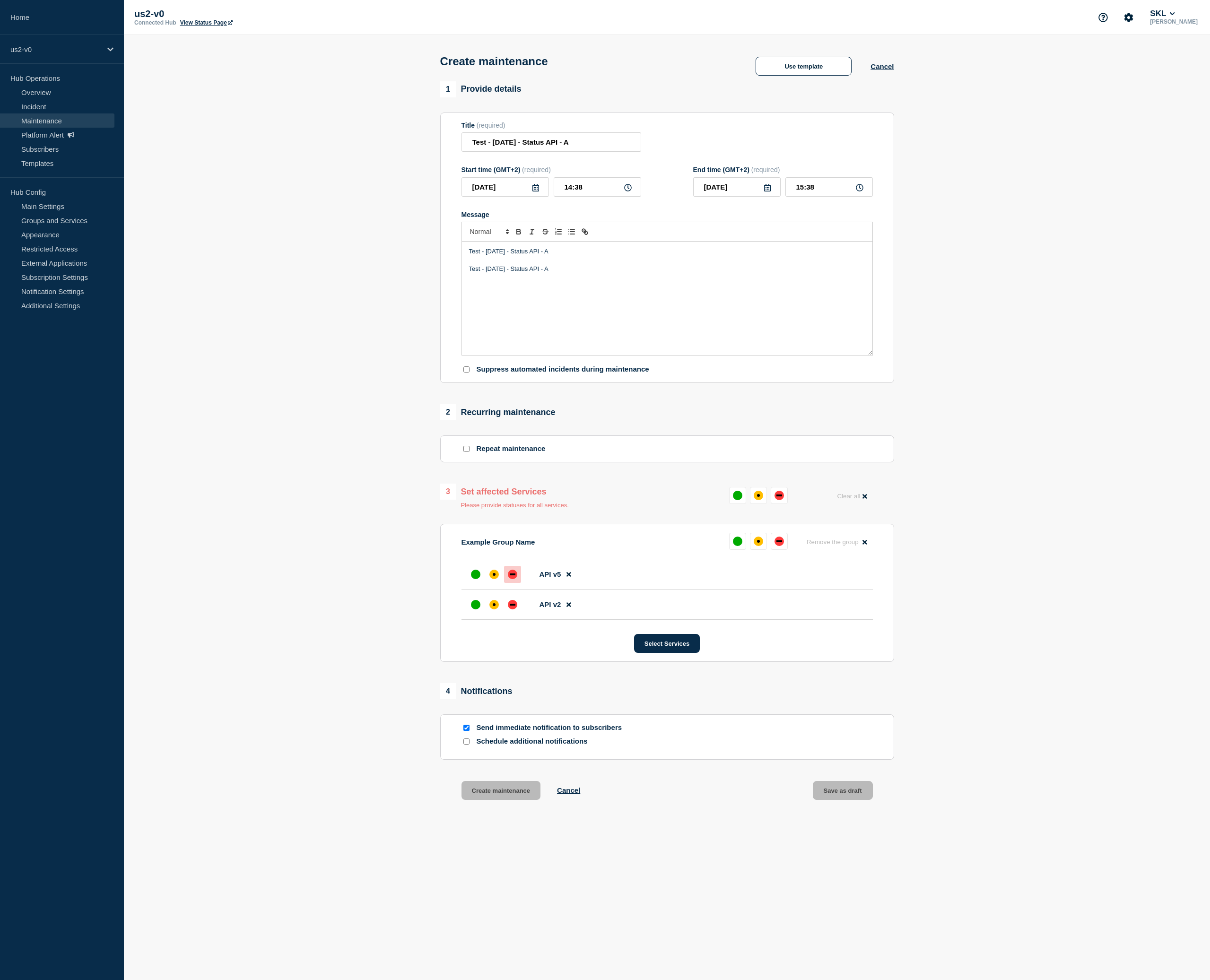
click at [498, 616] on li "API v2" at bounding box center [667, 605] width 412 height 31
drag, startPoint x: 497, startPoint y: 619, endPoint x: 502, endPoint y: 667, distance: 48.3
click at [497, 613] on div at bounding box center [494, 605] width 17 height 17
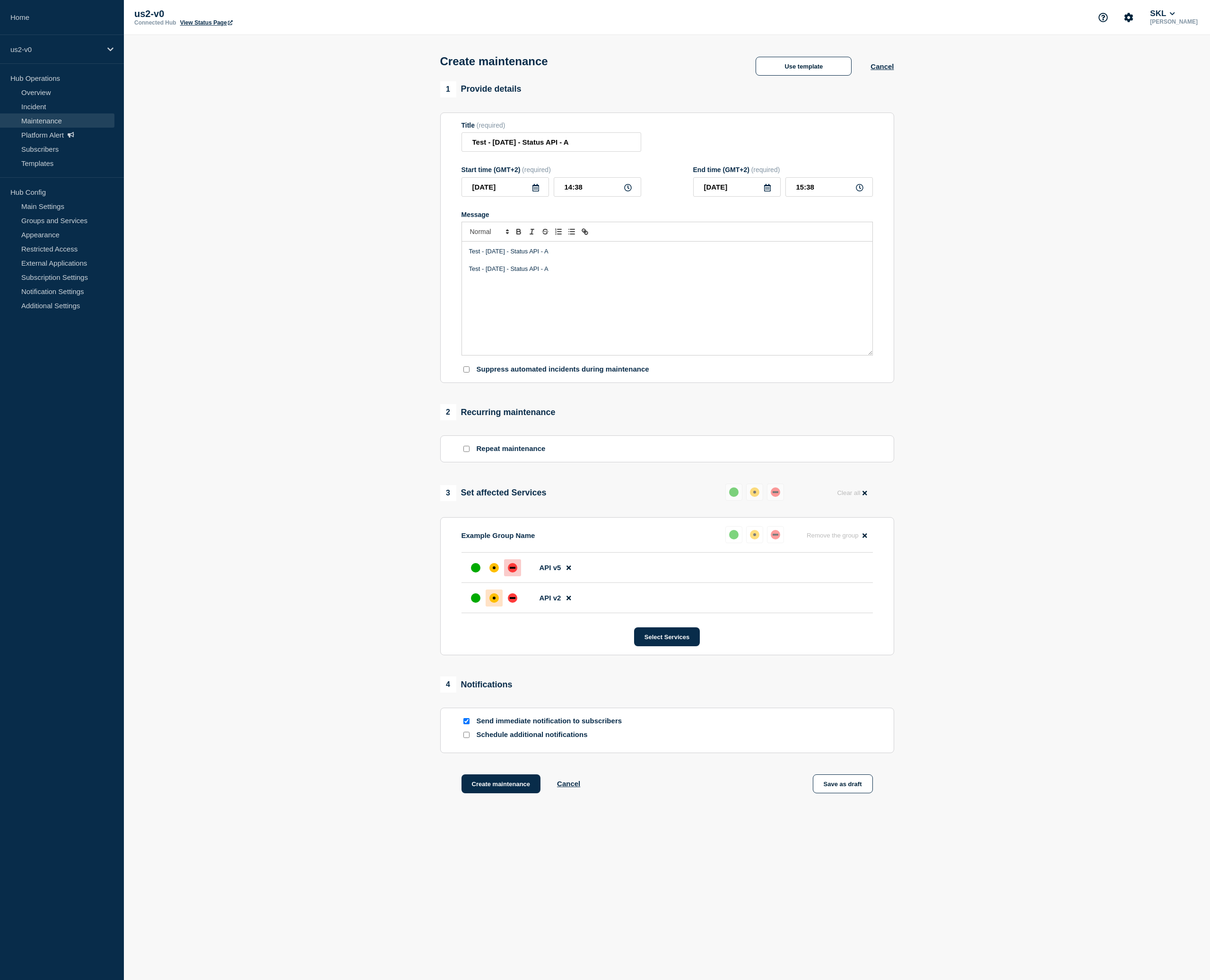
drag, startPoint x: 468, startPoint y: 745, endPoint x: 469, endPoint y: 751, distance: 6.1
click at [468, 724] on input "Send immediate notification to subscribers" at bounding box center [466, 721] width 6 height 6
checkbox input "false"
click at [489, 793] on button "Create maintenance" at bounding box center [501, 784] width 79 height 19
